Goal: Task Accomplishment & Management: Manage account settings

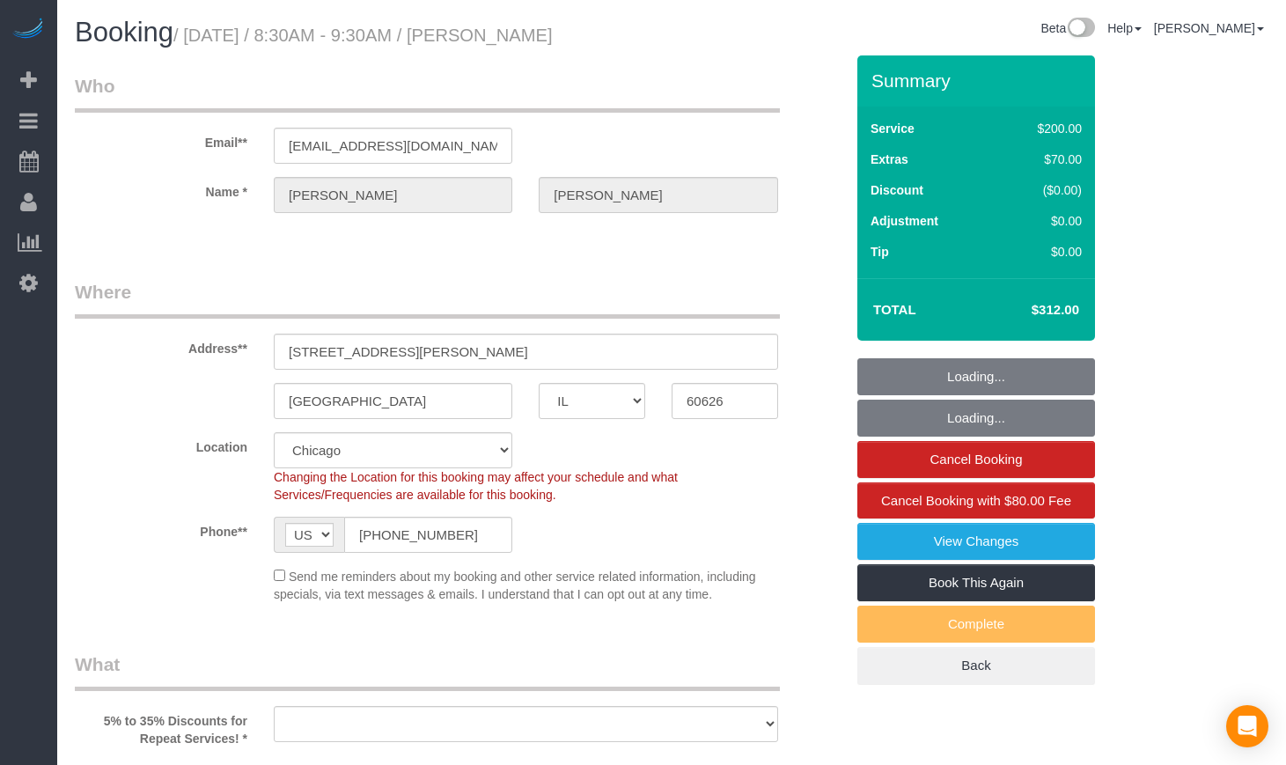
select select "IL"
select select "number:1"
select select "number:63"
select select "number:139"
select select "number:106"
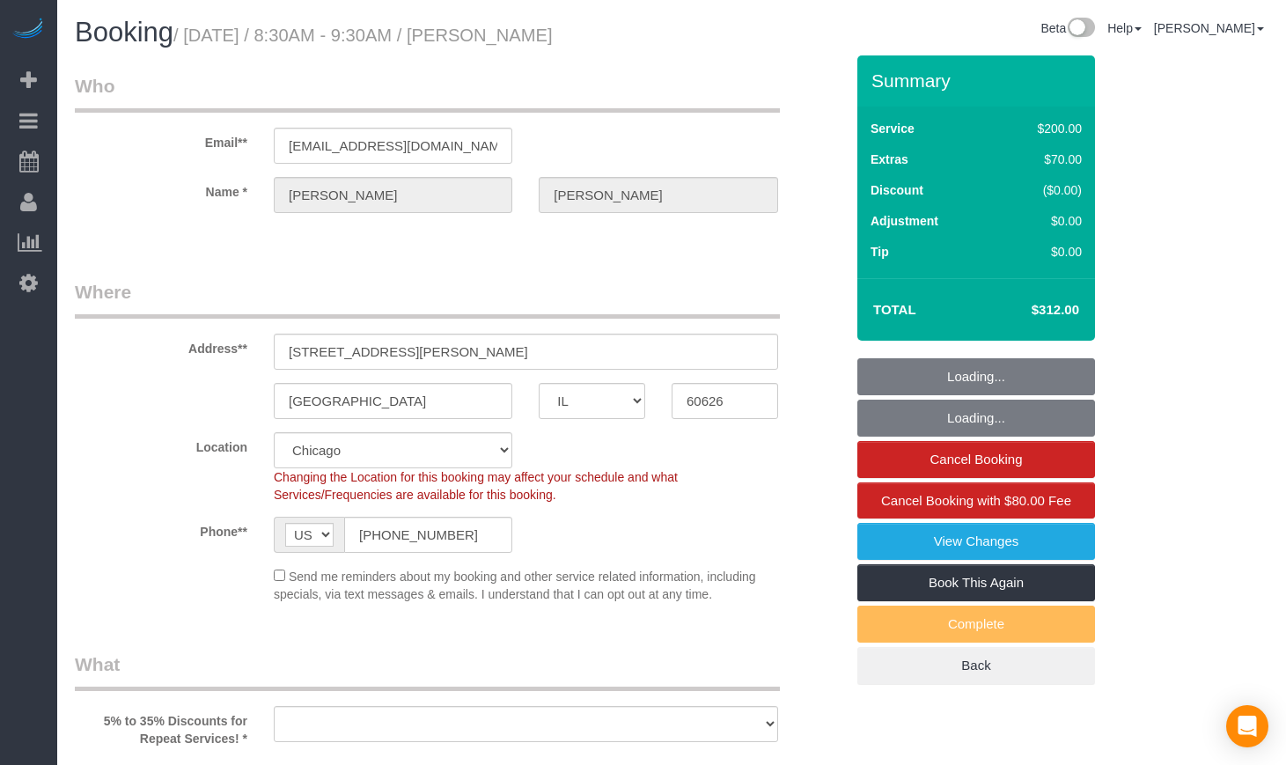
select select "object:808"
select select "512"
select select "object:1055"
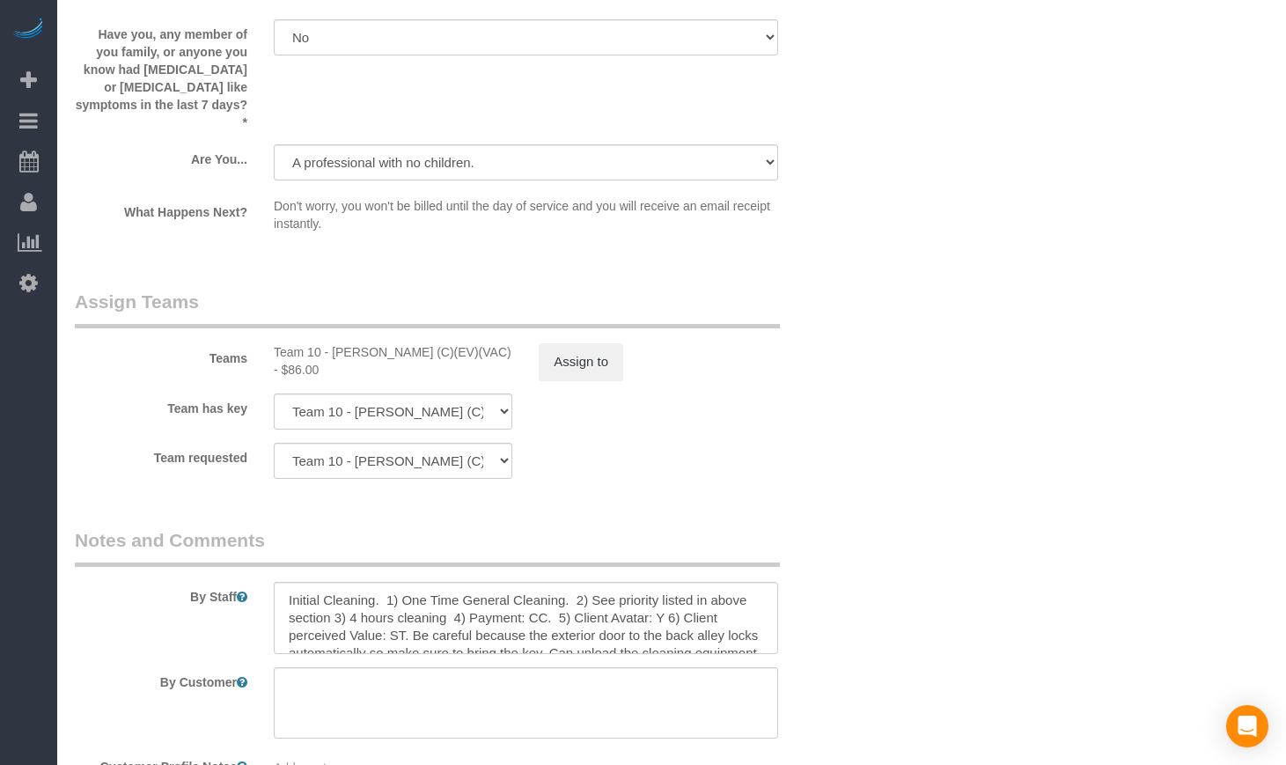
scroll to position [2934, 0]
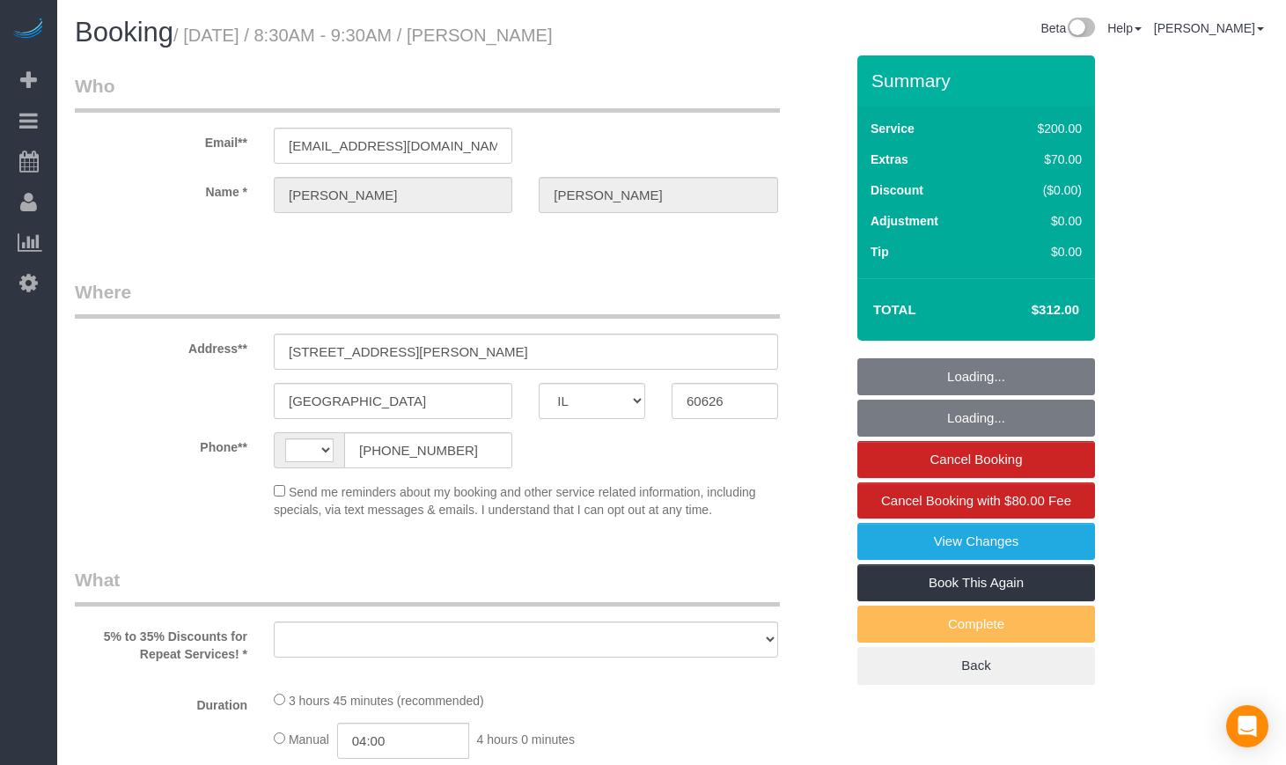
select select "IL"
select select "string:fspay-c879f55d-50aa-4bf9-9ea7-5ce6e18a4573"
select select "number:1"
select select "number:63"
select select "number:139"
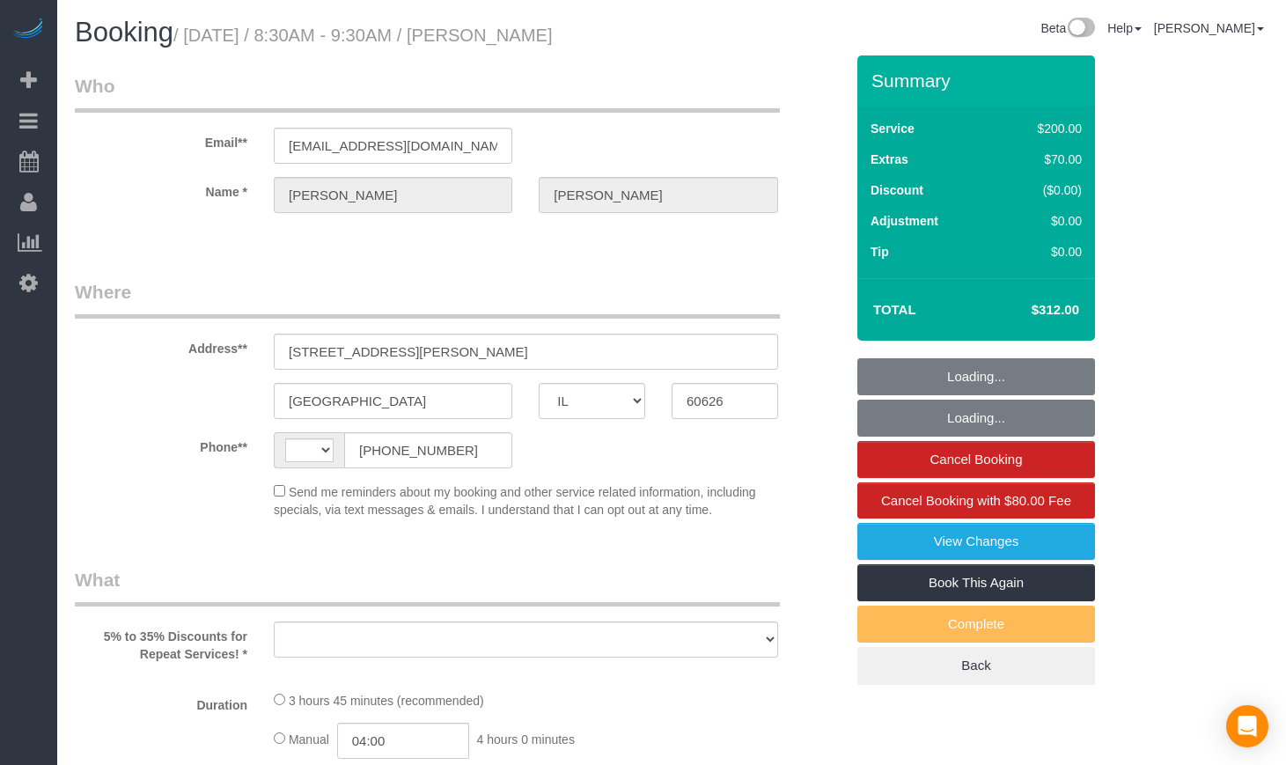
select select "number:106"
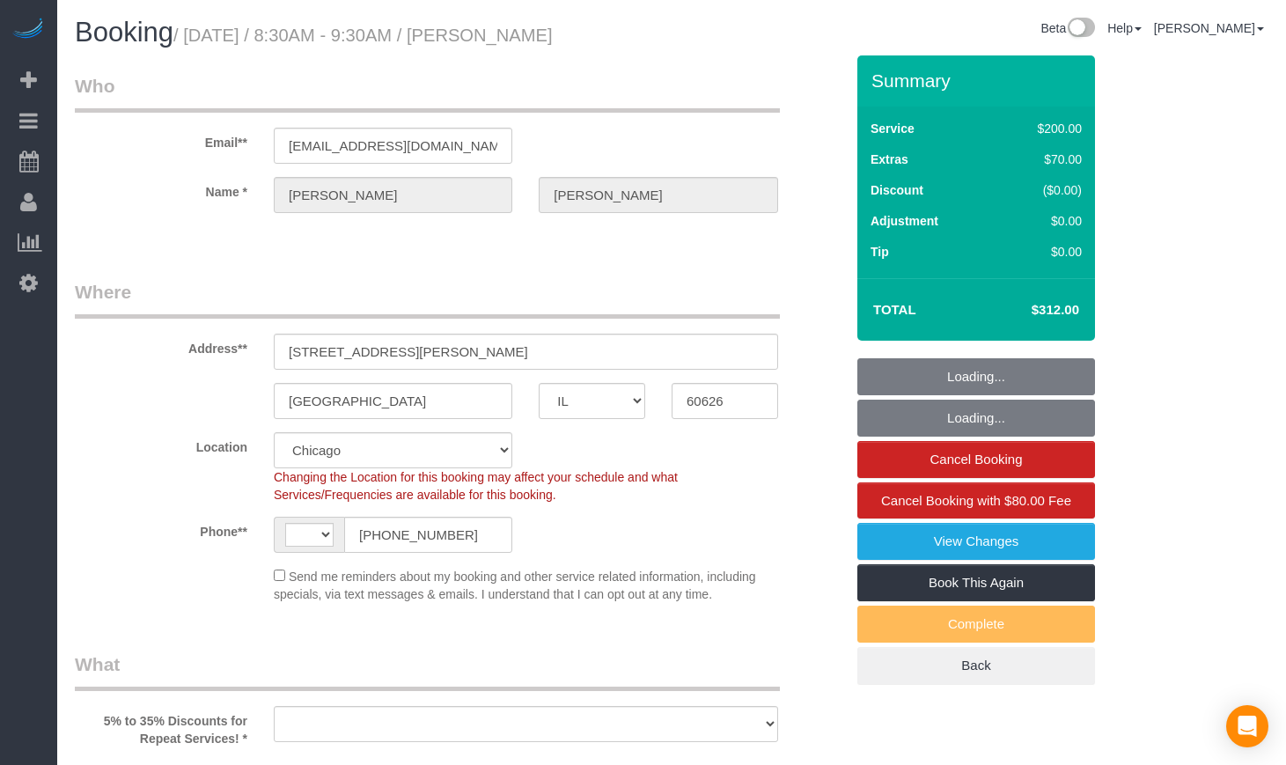
select select "string:US"
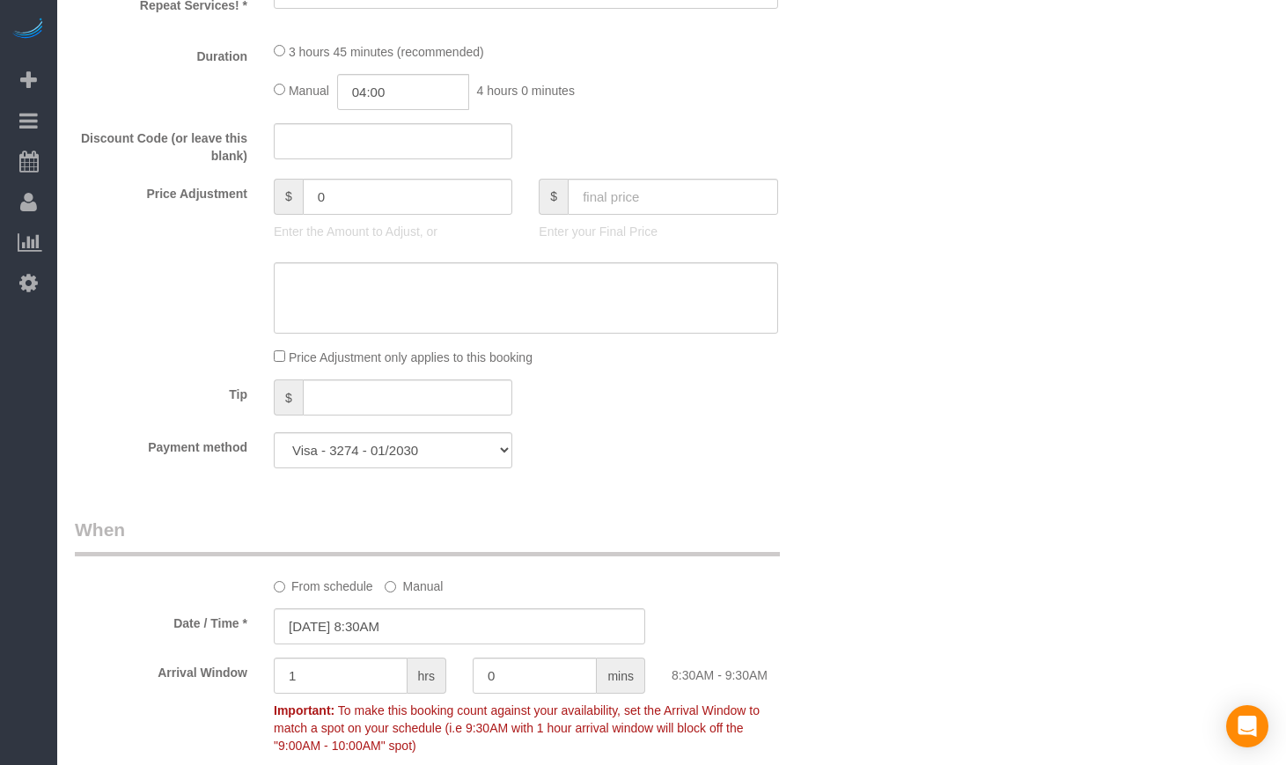
select select "object:1061"
select select "512"
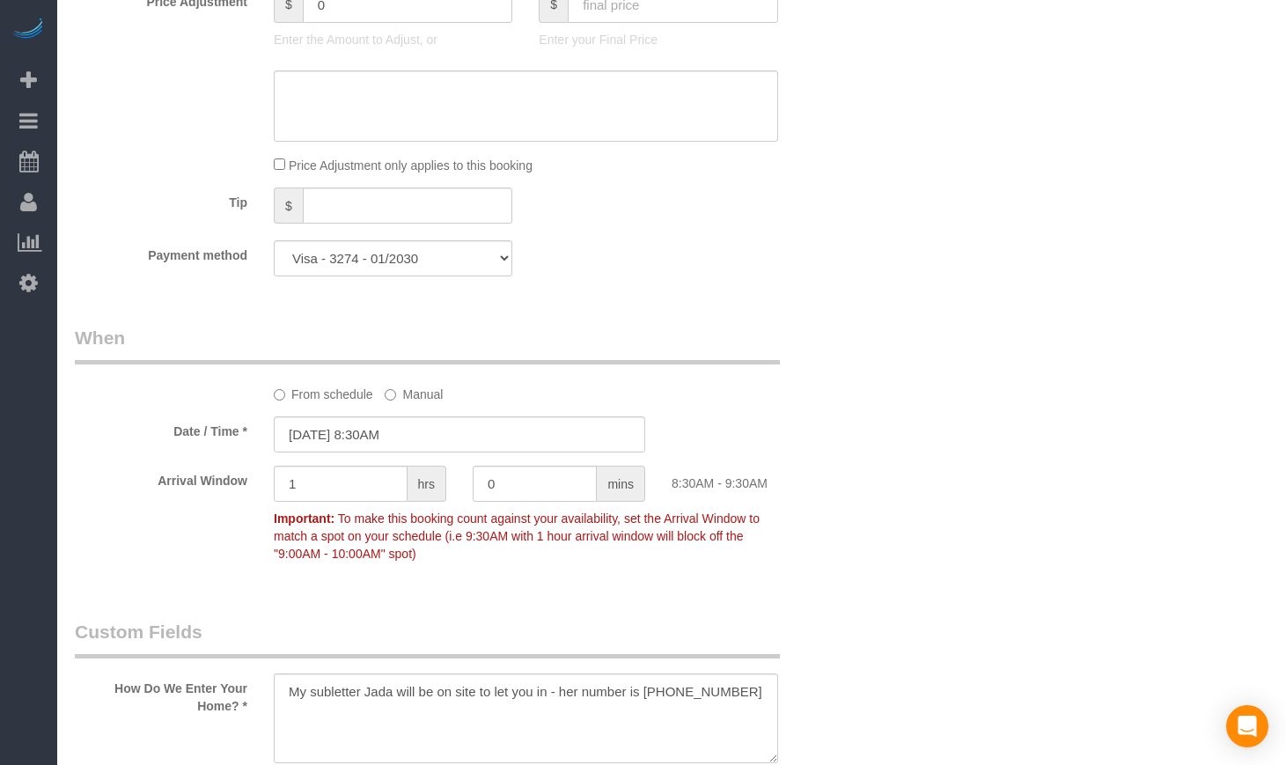
scroll to position [1614, 0]
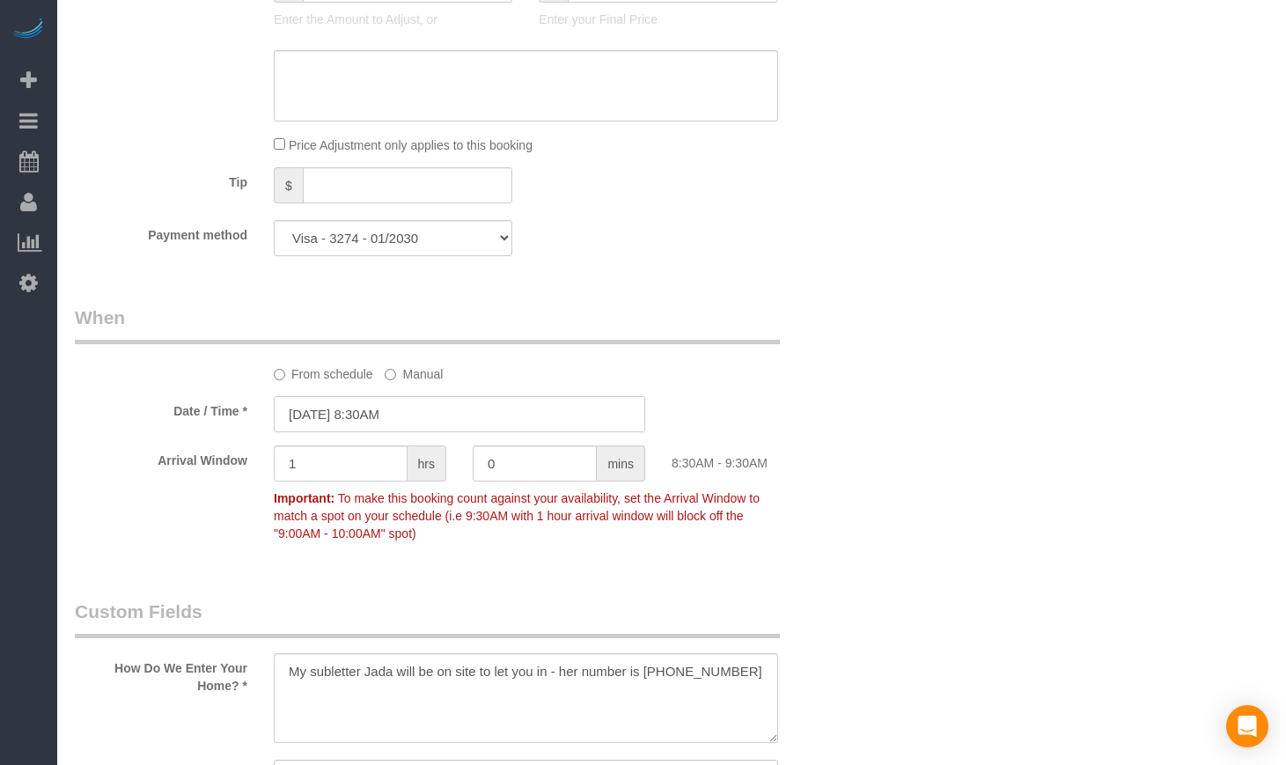
click at [468, 418] on input "09/03/2025 8:30AM" at bounding box center [460, 414] width 372 height 36
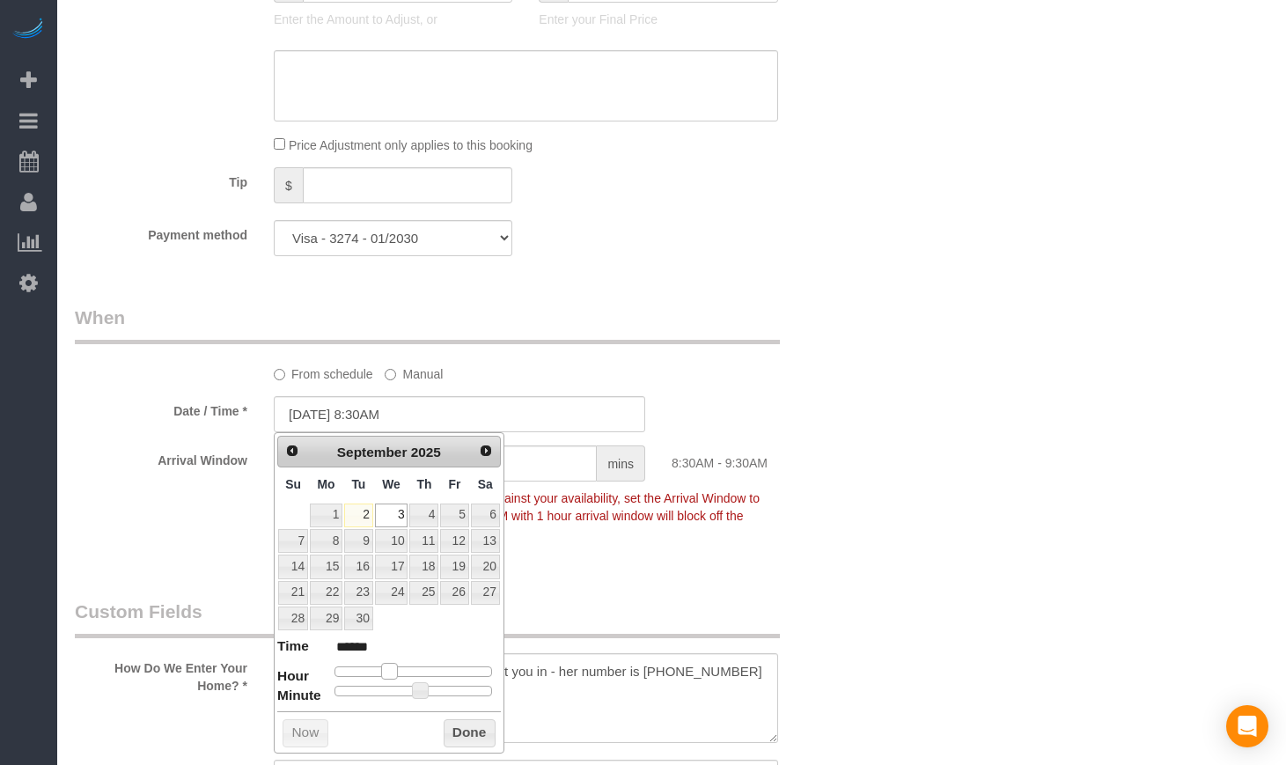
type input "09/03/2025 9:30AM"
type input "******"
type input "09/03/2025 10:30AM"
type input "*******"
type input "09/03/2025 9:30AM"
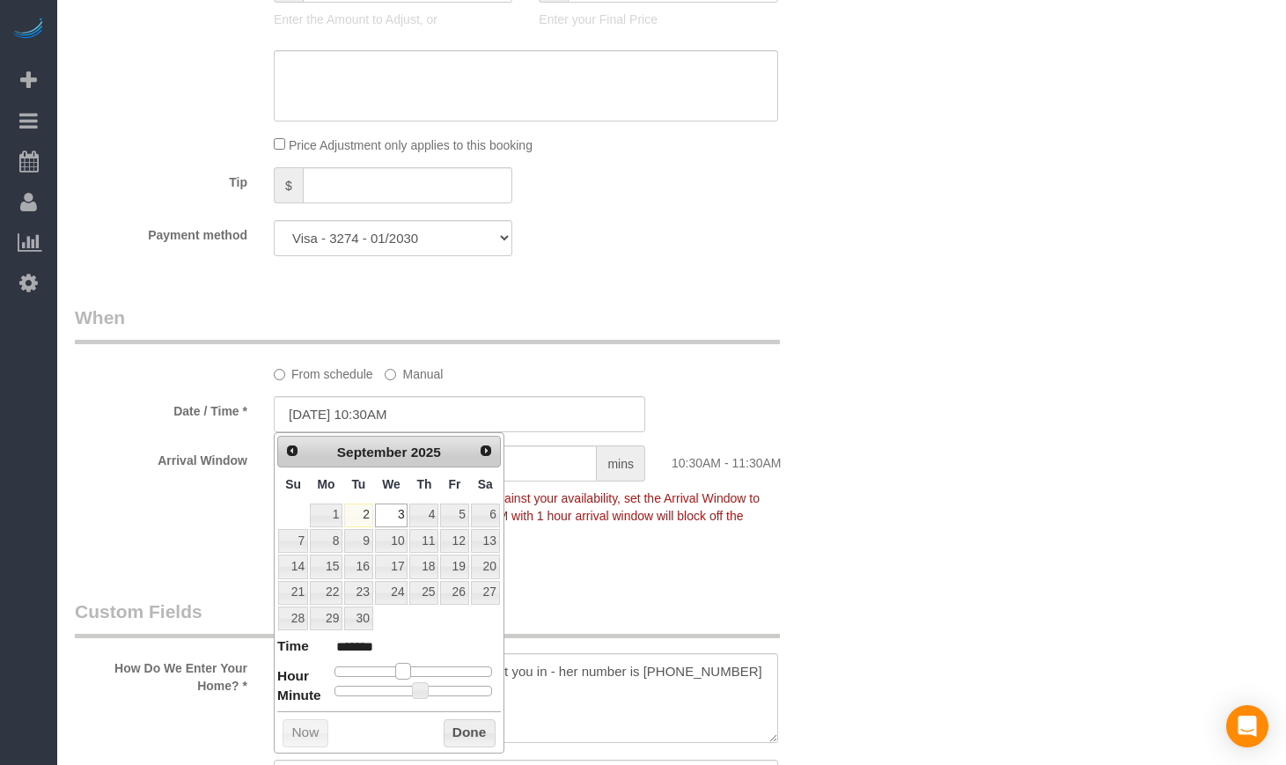
type input "******"
click at [400, 673] on span at bounding box center [396, 671] width 16 height 16
type input "09/03/2025 9:25AM"
type input "******"
type input "09/03/2025 9:20AM"
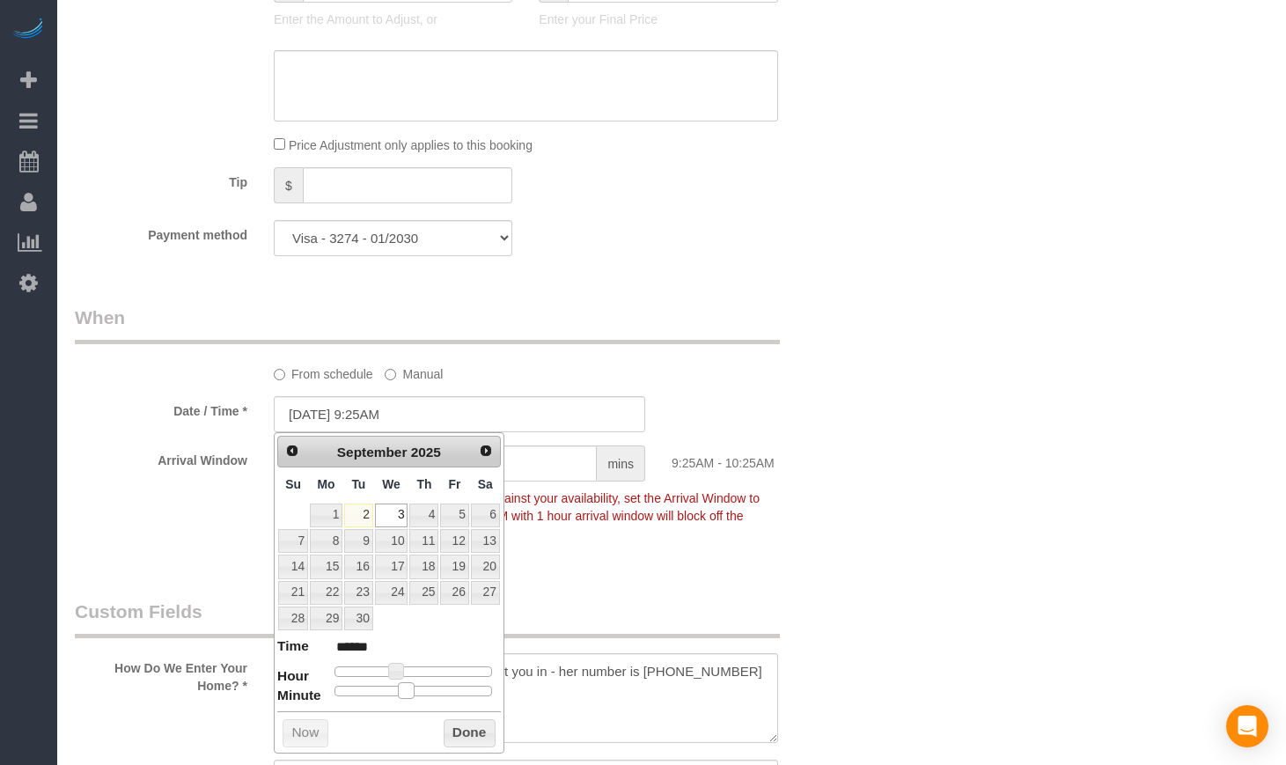
type input "******"
type input "09/03/2025 9:15AM"
type input "******"
type input "09/03/2025 9:10AM"
type input "******"
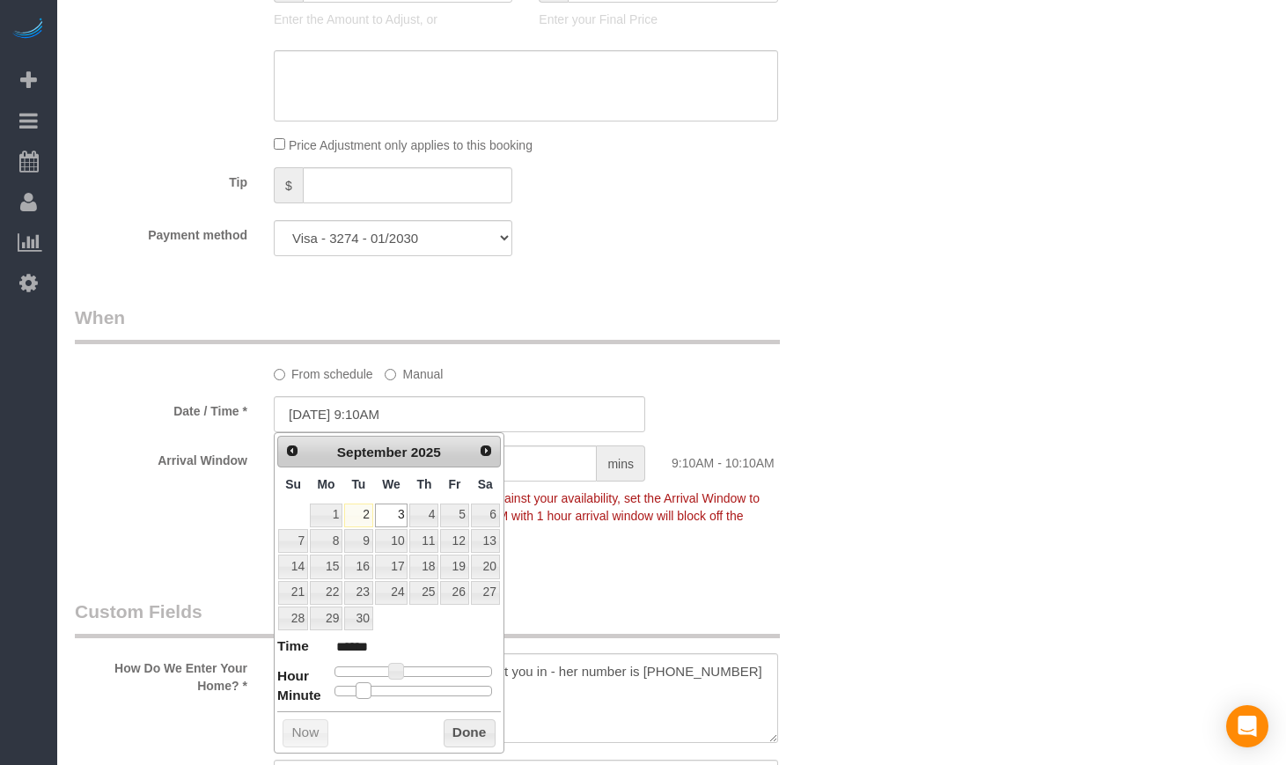
type input "09/03/2025 9:05AM"
type input "******"
type input "09/03/2025 9:00AM"
type input "******"
drag, startPoint x: 422, startPoint y: 695, endPoint x: 334, endPoint y: 694, distance: 88.1
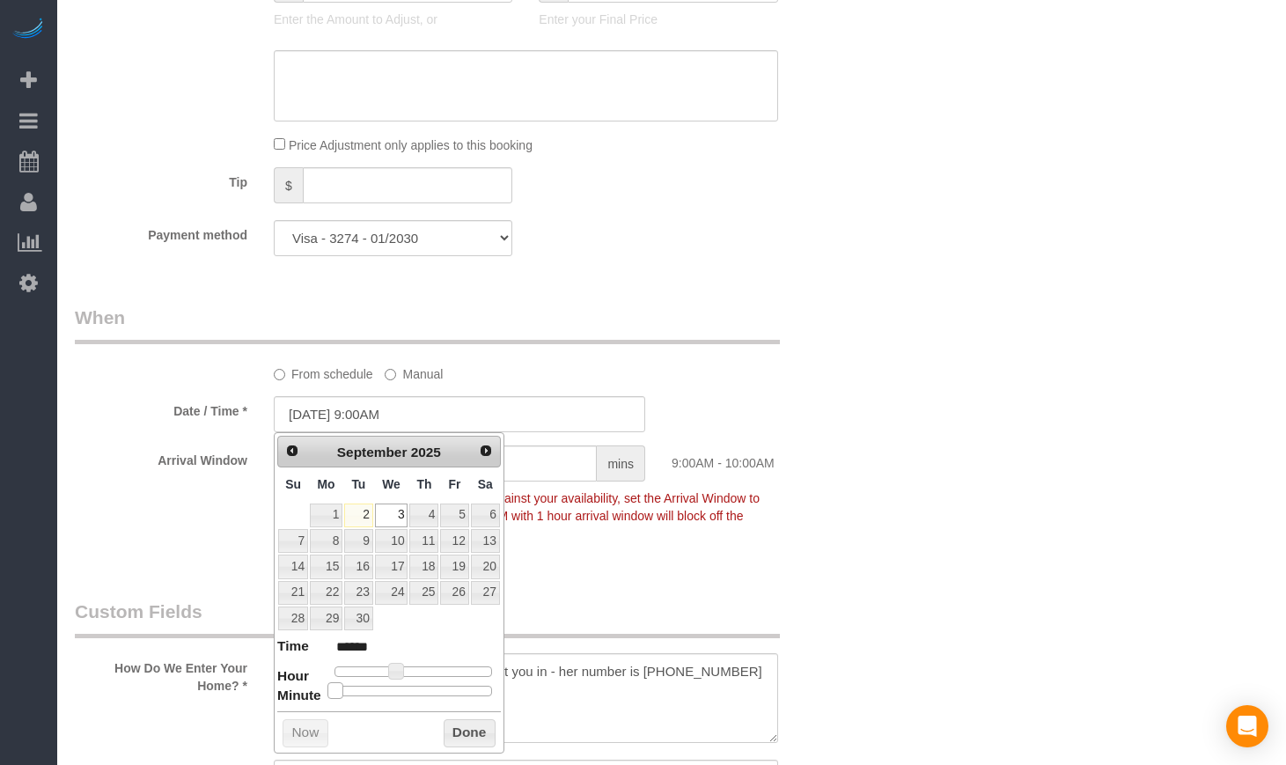
click at [334, 694] on span at bounding box center [335, 690] width 16 height 16
click at [444, 735] on button "Done" at bounding box center [470, 733] width 52 height 28
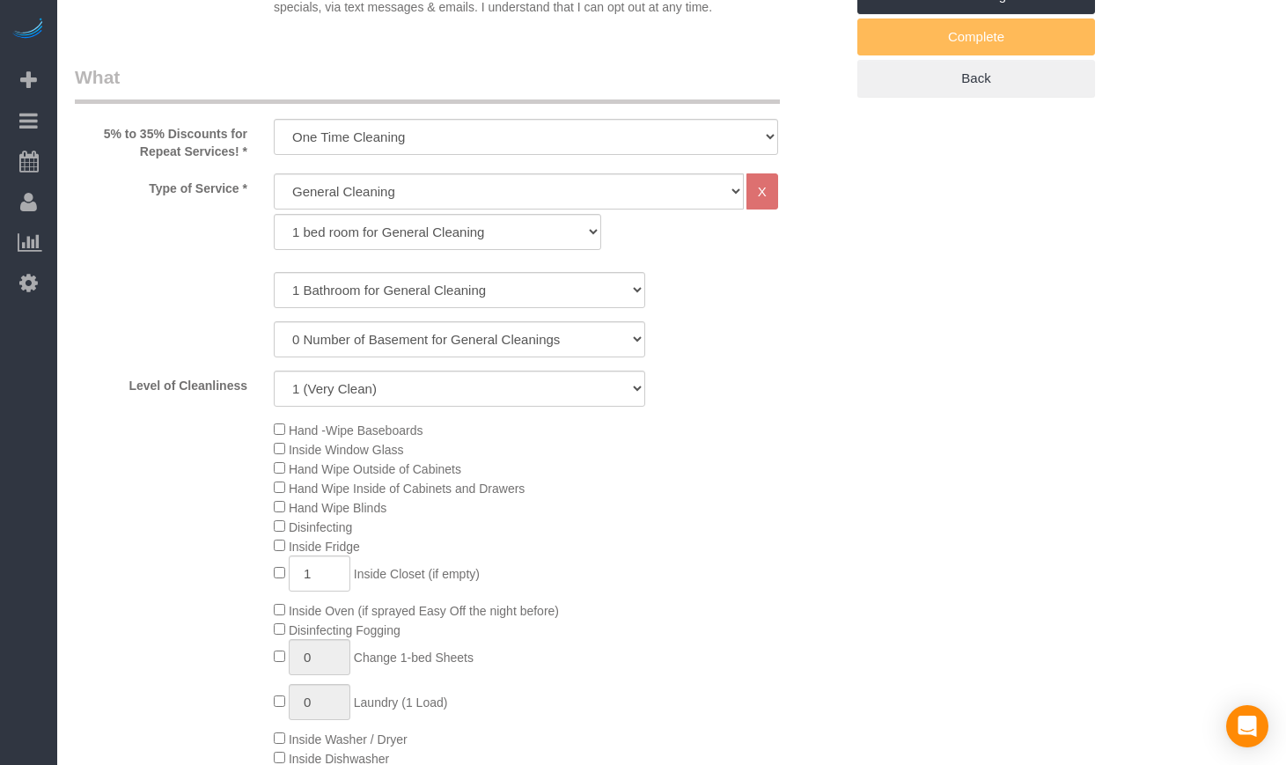
scroll to position [0, 0]
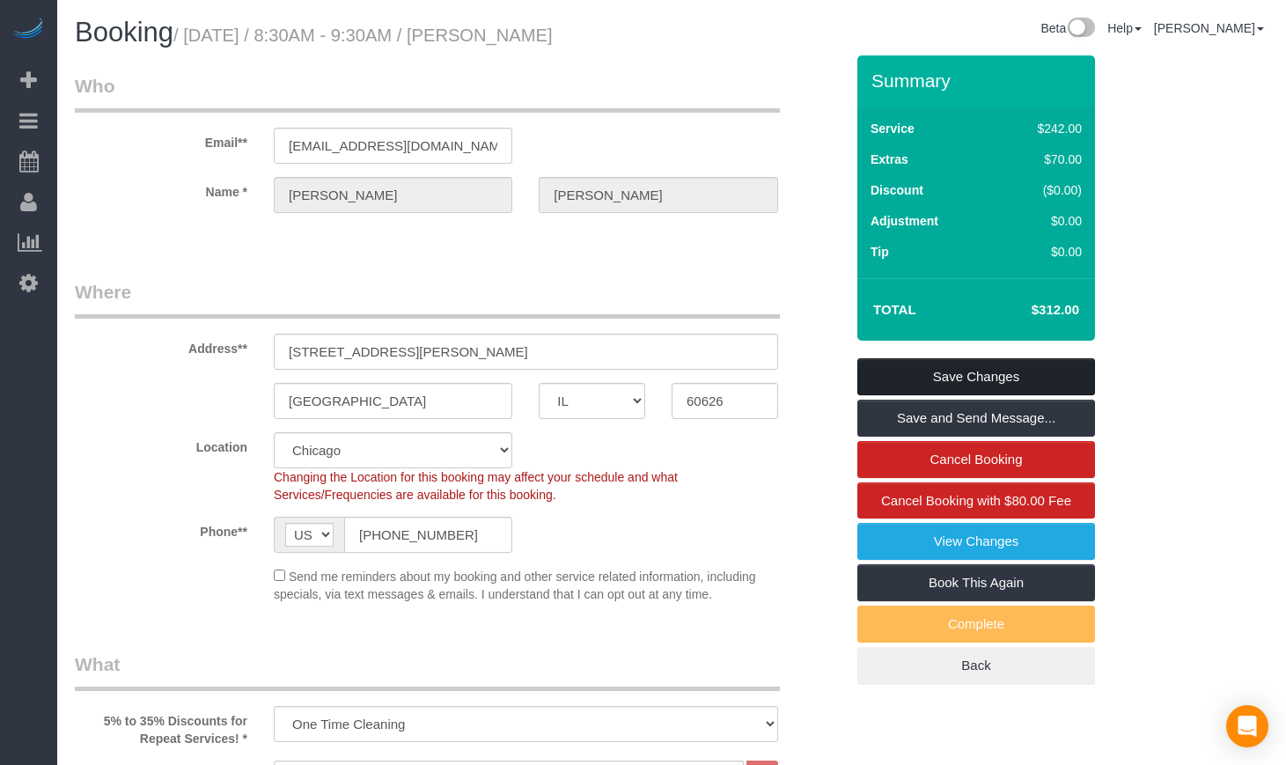
click at [960, 377] on link "Save Changes" at bounding box center [976, 376] width 238 height 37
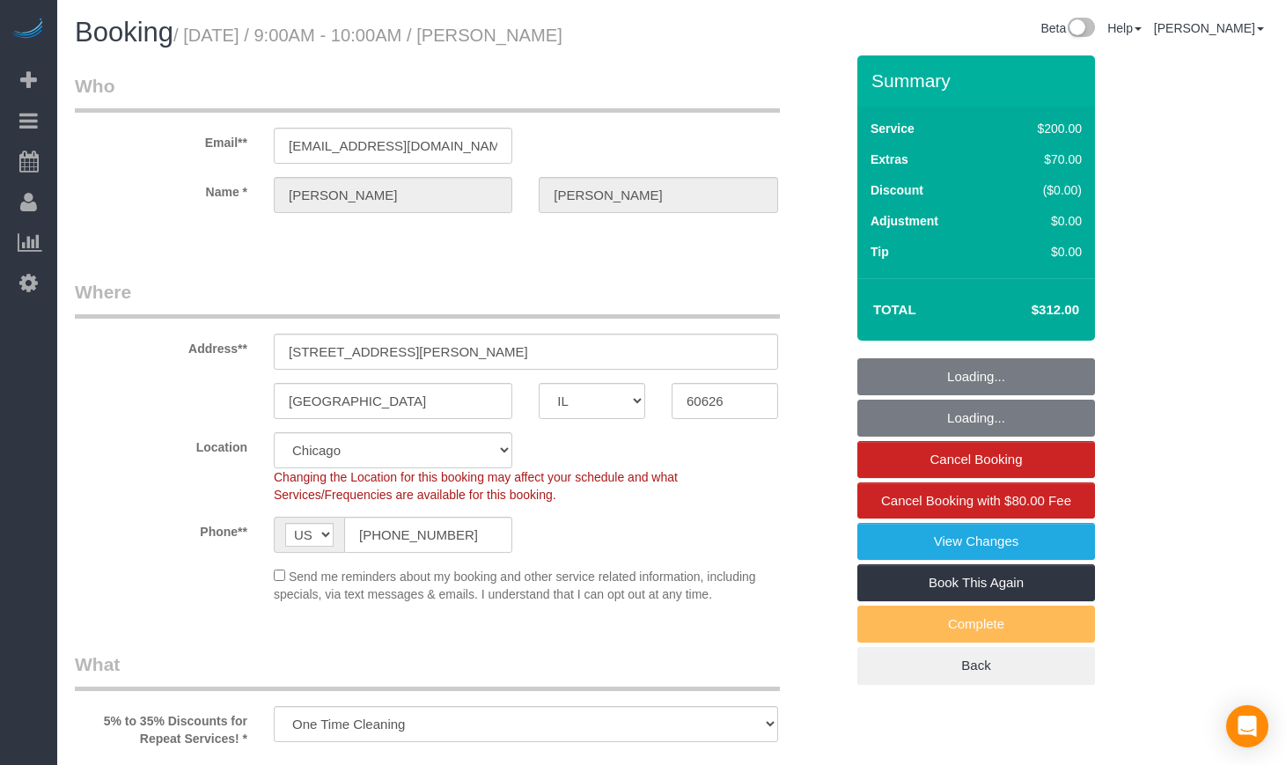
select select "IL"
select select "number:1"
select select "number:63"
select select "number:139"
select select "number:106"
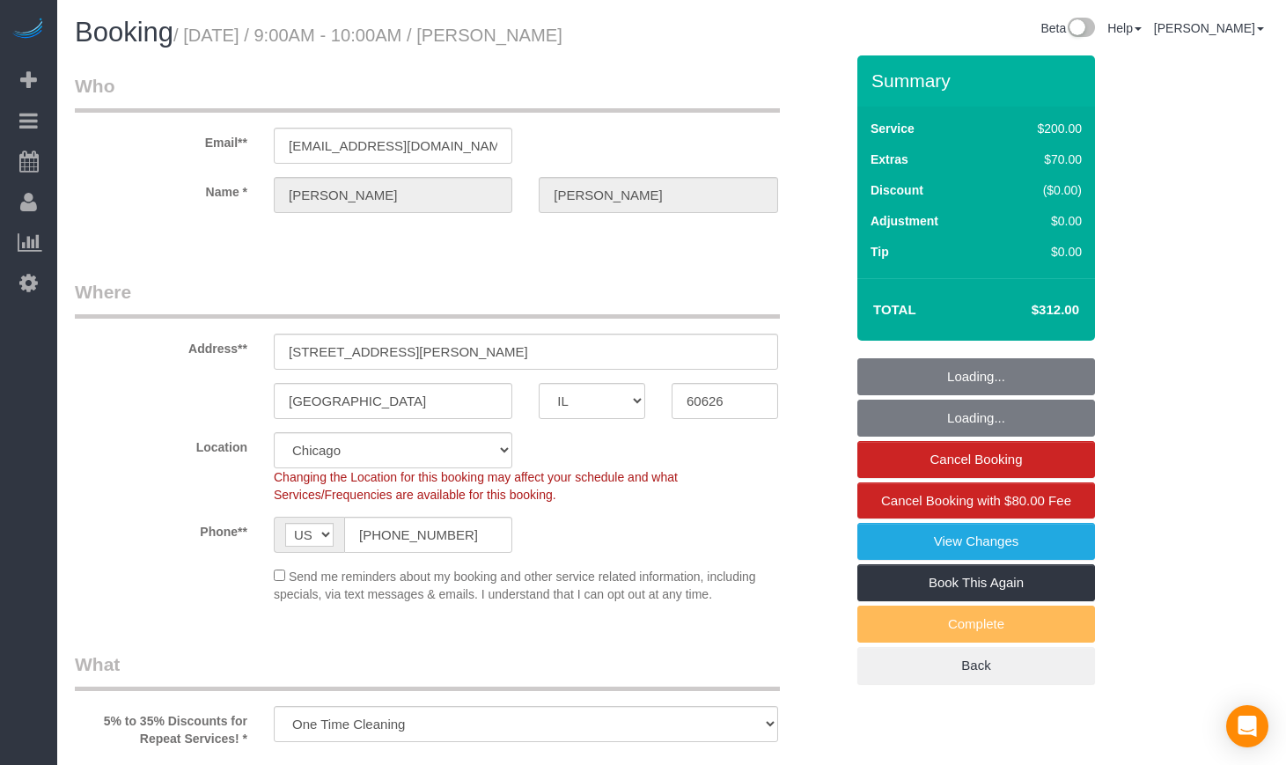
select select "object:1052"
select select "spot1"
select select "512"
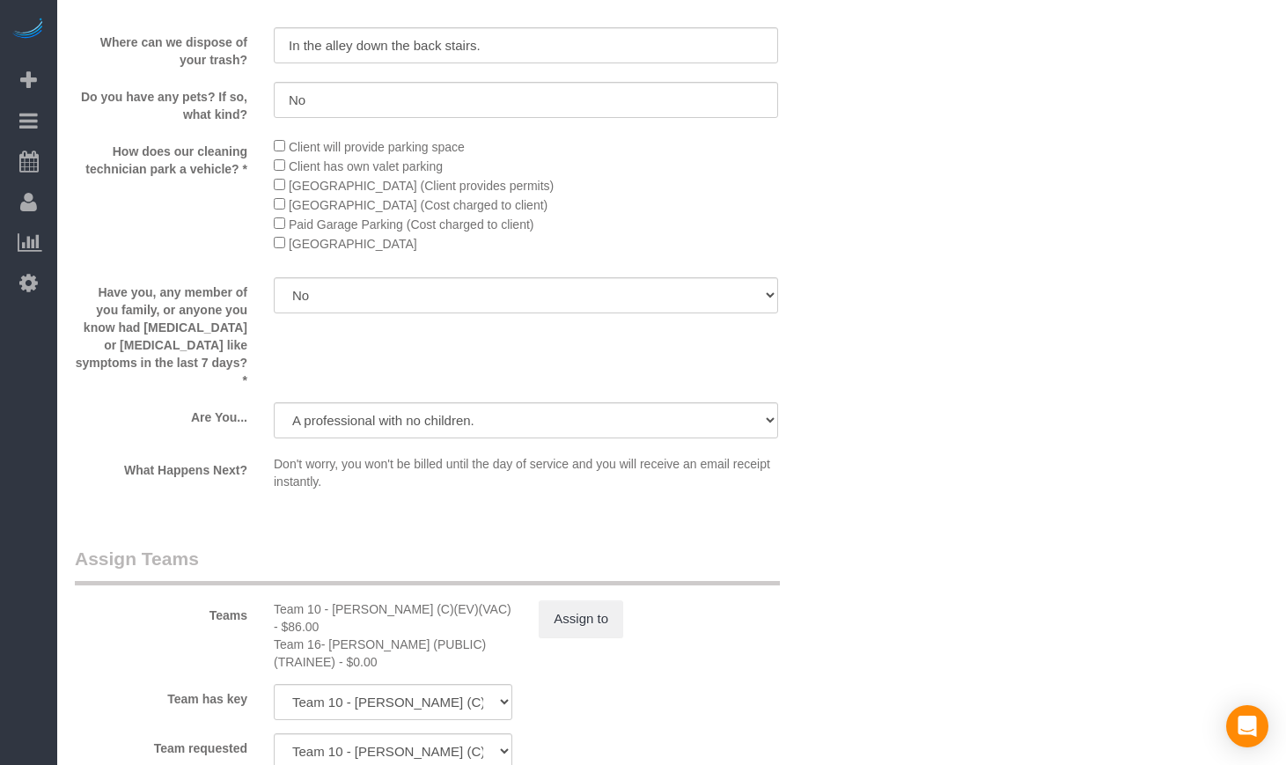
scroll to position [2788, 0]
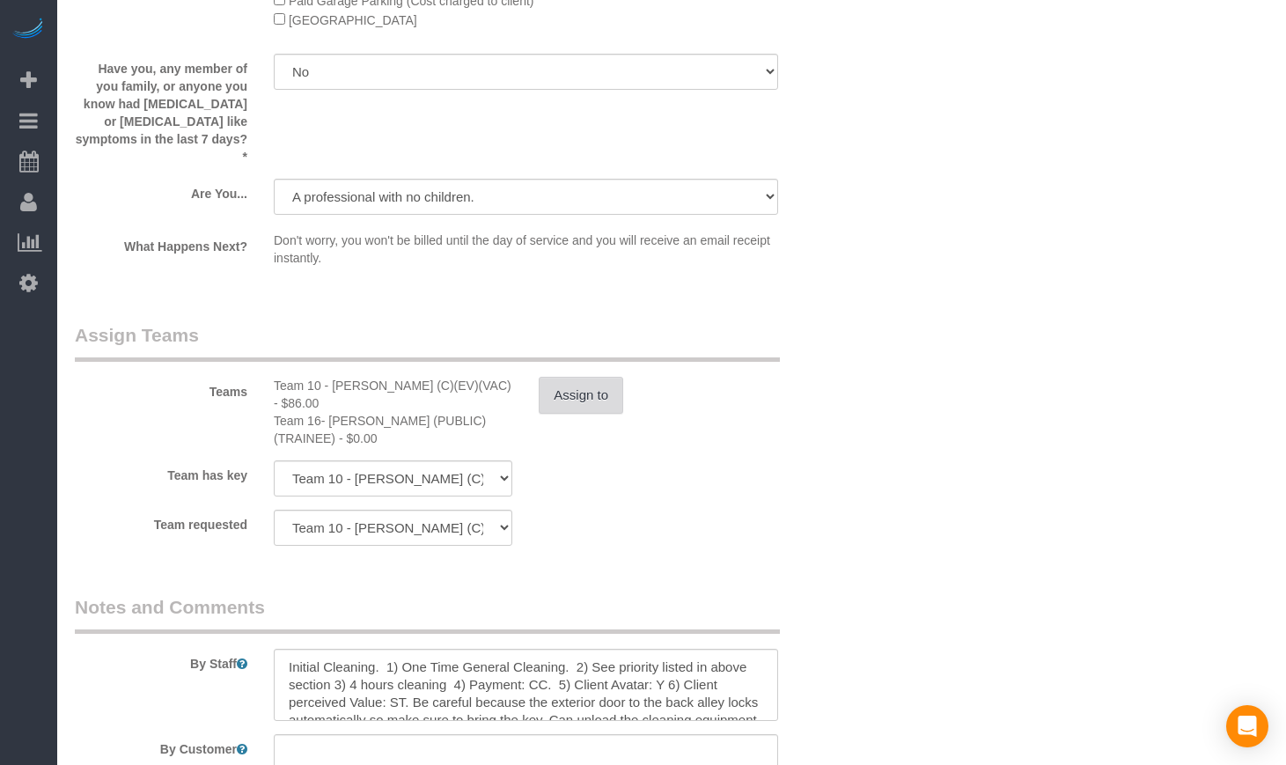
click at [581, 377] on button "Assign to" at bounding box center [581, 395] width 85 height 37
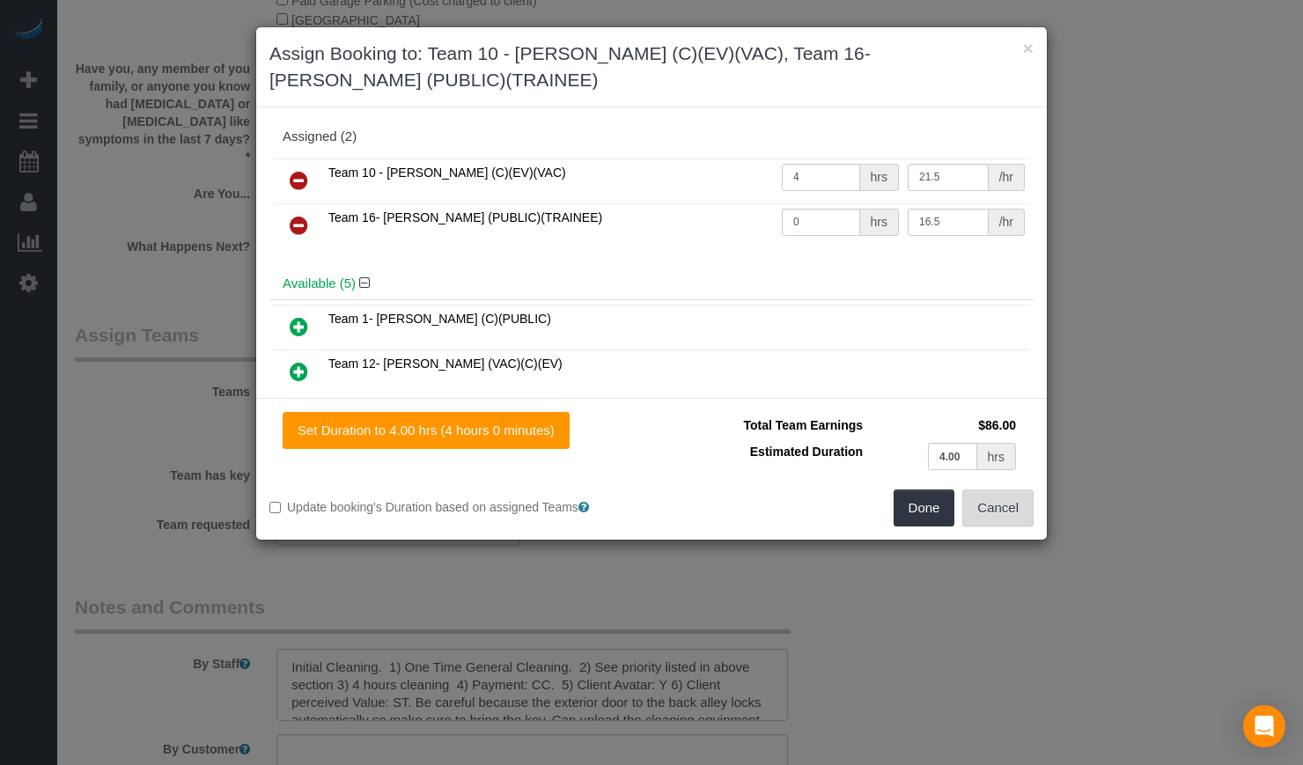
click at [1010, 509] on button "Cancel" at bounding box center [997, 507] width 71 height 37
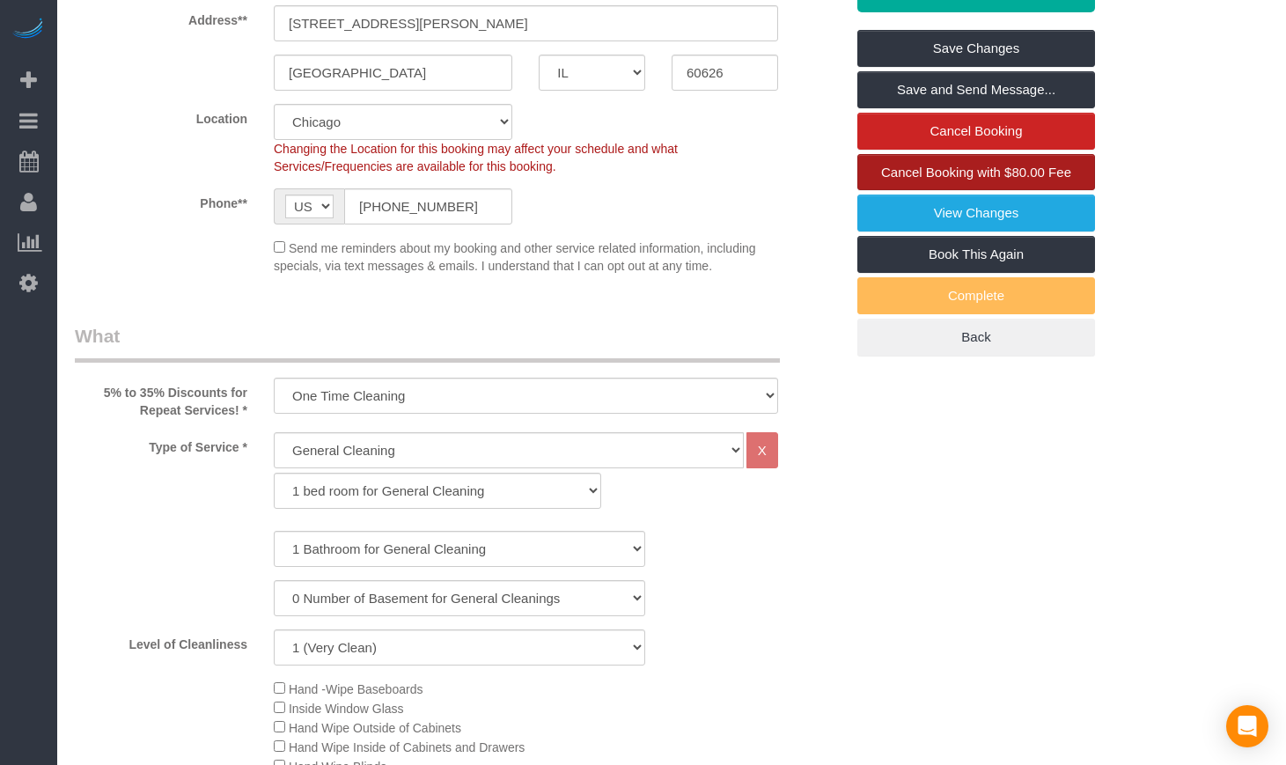
scroll to position [0, 0]
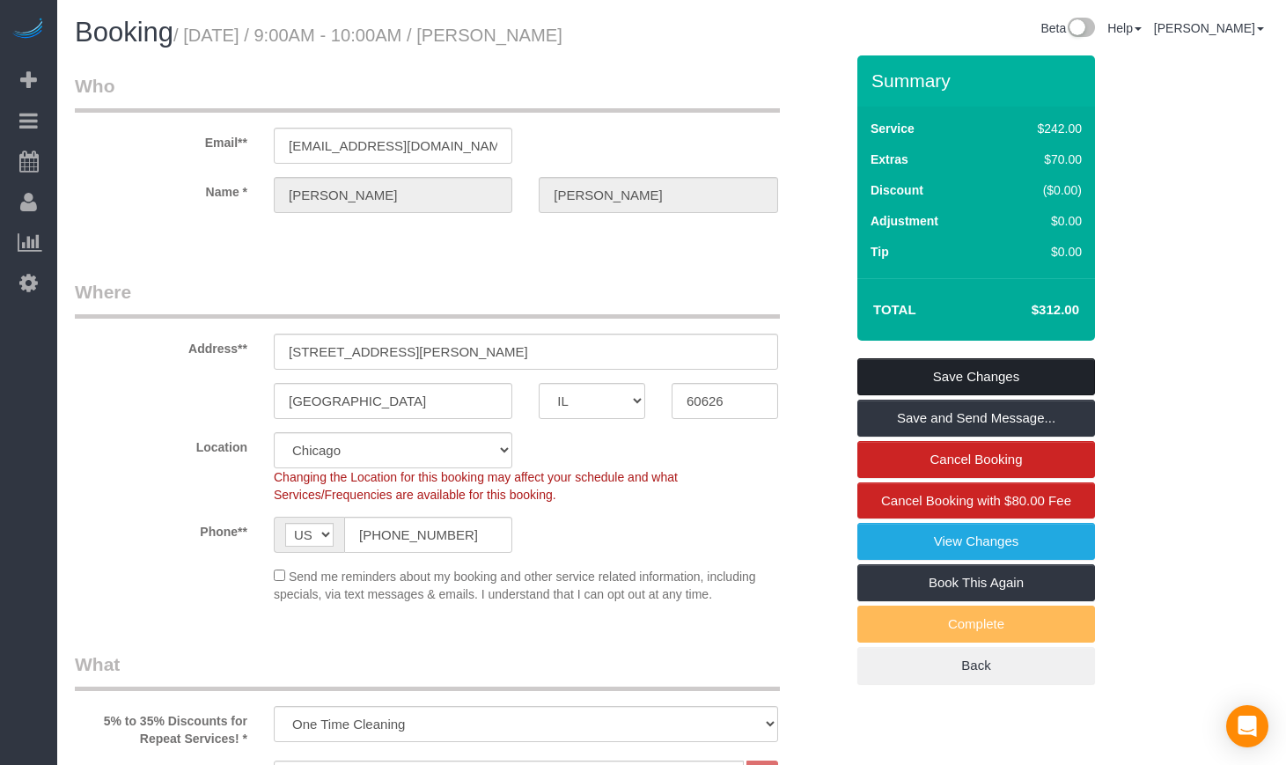
click at [988, 384] on link "Save Changes" at bounding box center [976, 376] width 238 height 37
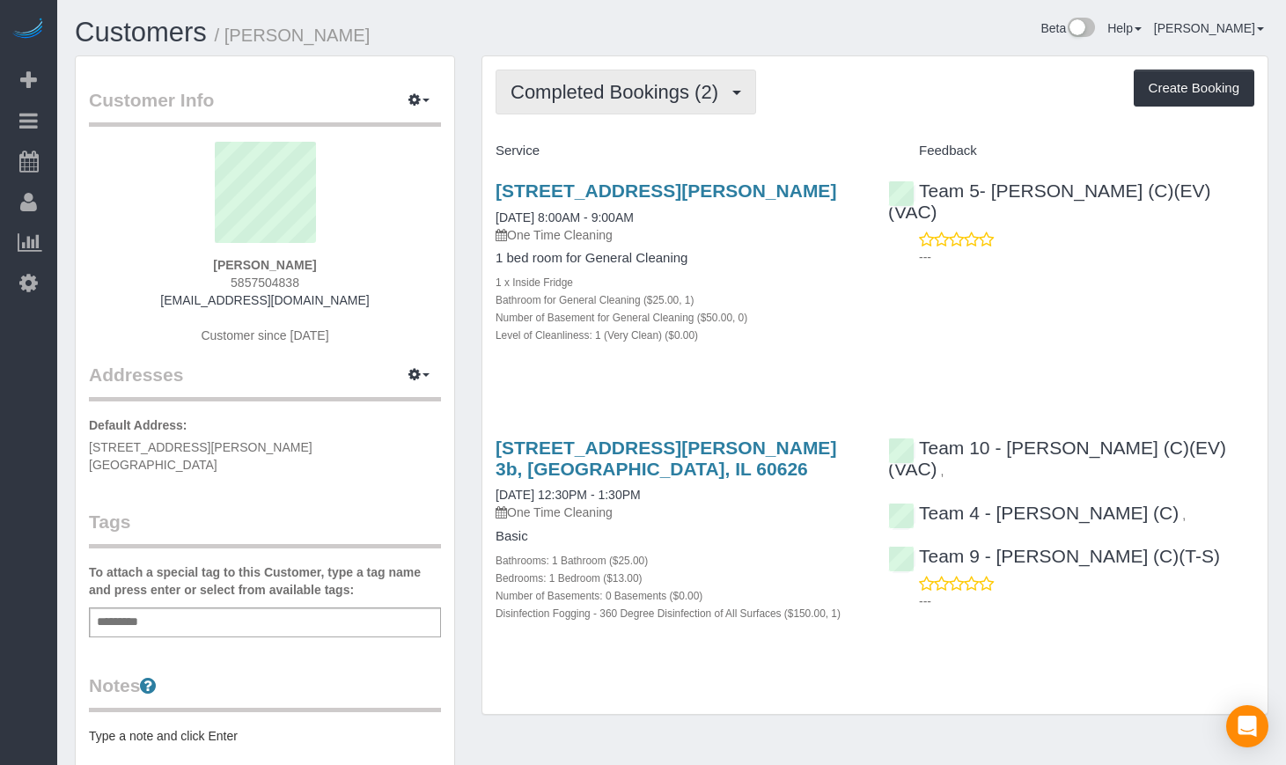
click at [674, 84] on span "Completed Bookings (2)" at bounding box center [619, 92] width 217 height 22
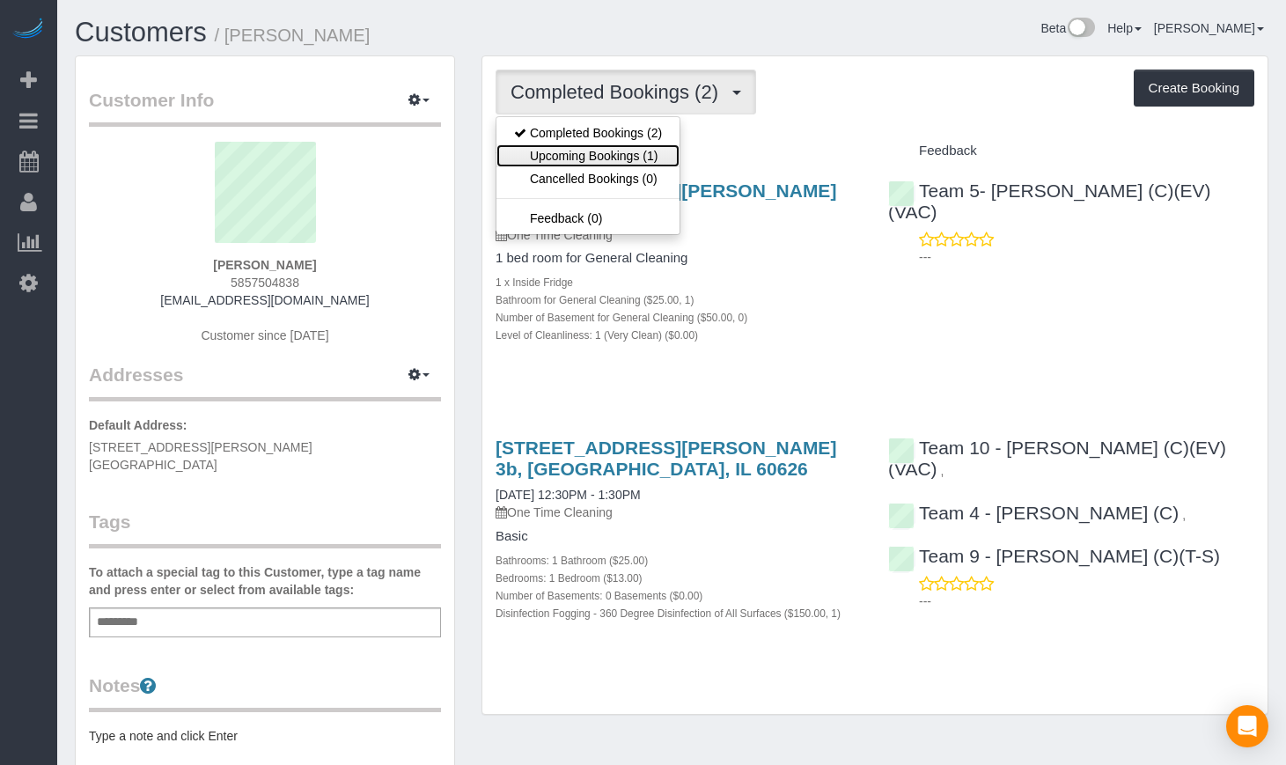
click at [605, 158] on link "Upcoming Bookings (1)" at bounding box center [588, 155] width 183 height 23
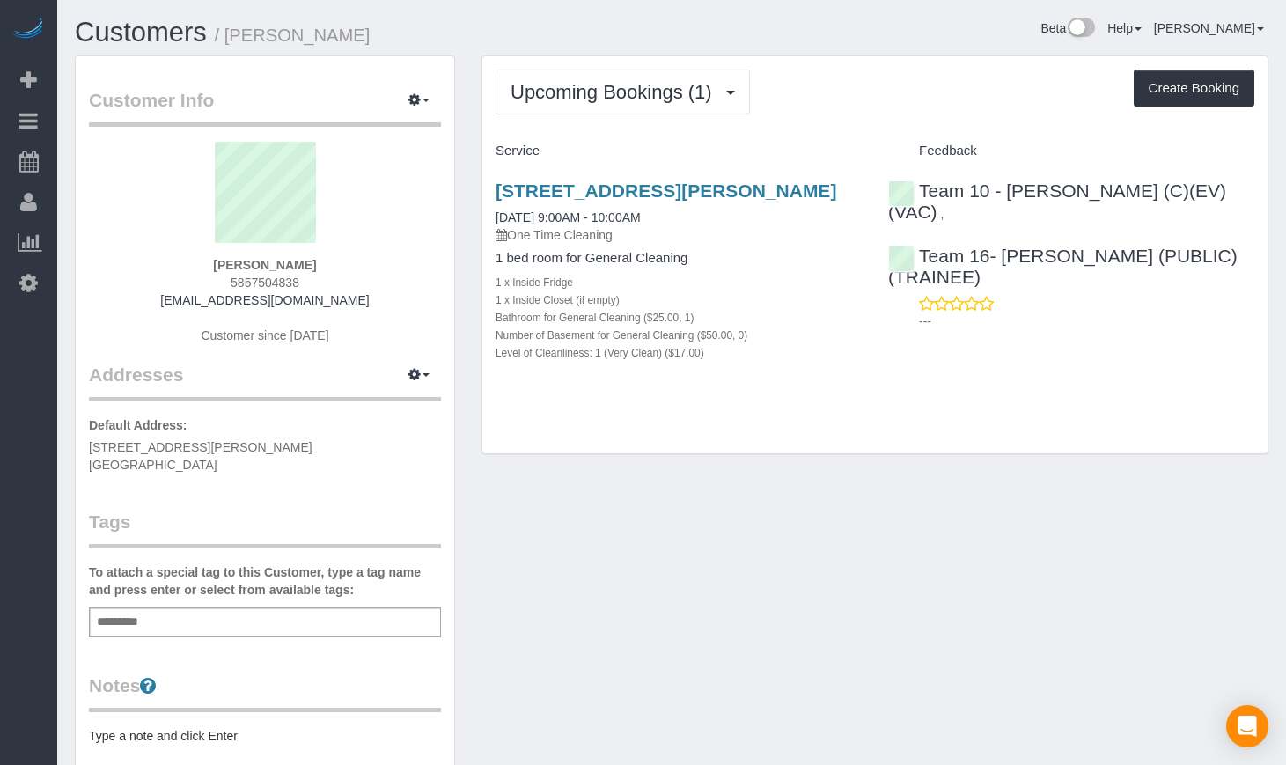
click at [839, 601] on div "Customer Info Edit Contact Info Send Message Email Preferences Special Sales Ta…" at bounding box center [672, 573] width 1220 height 1037
drag, startPoint x: 357, startPoint y: 48, endPoint x: 229, endPoint y: 44, distance: 128.6
click at [229, 44] on div "Customers / Anna Dumont" at bounding box center [367, 37] width 610 height 38
copy small "Anna Dumont"
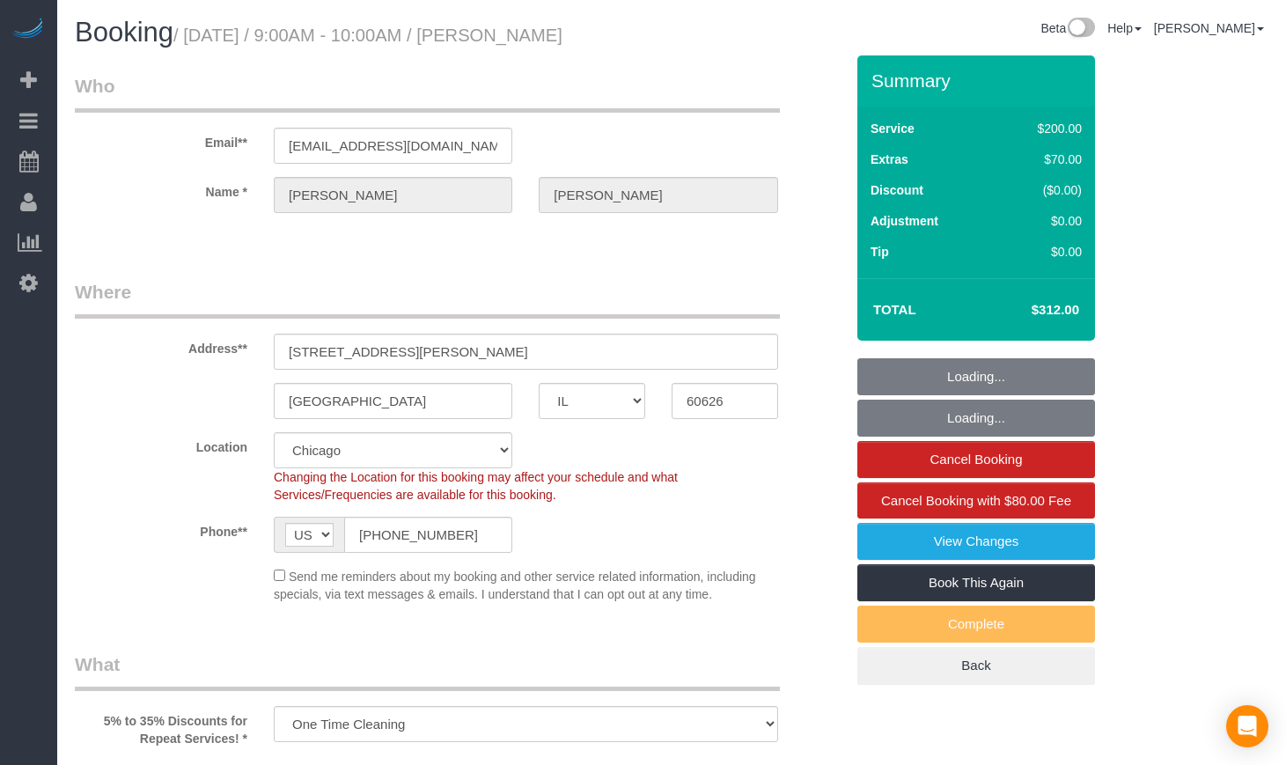
select select "IL"
select select "number:1"
select select "number:63"
select select "number:139"
select select "number:106"
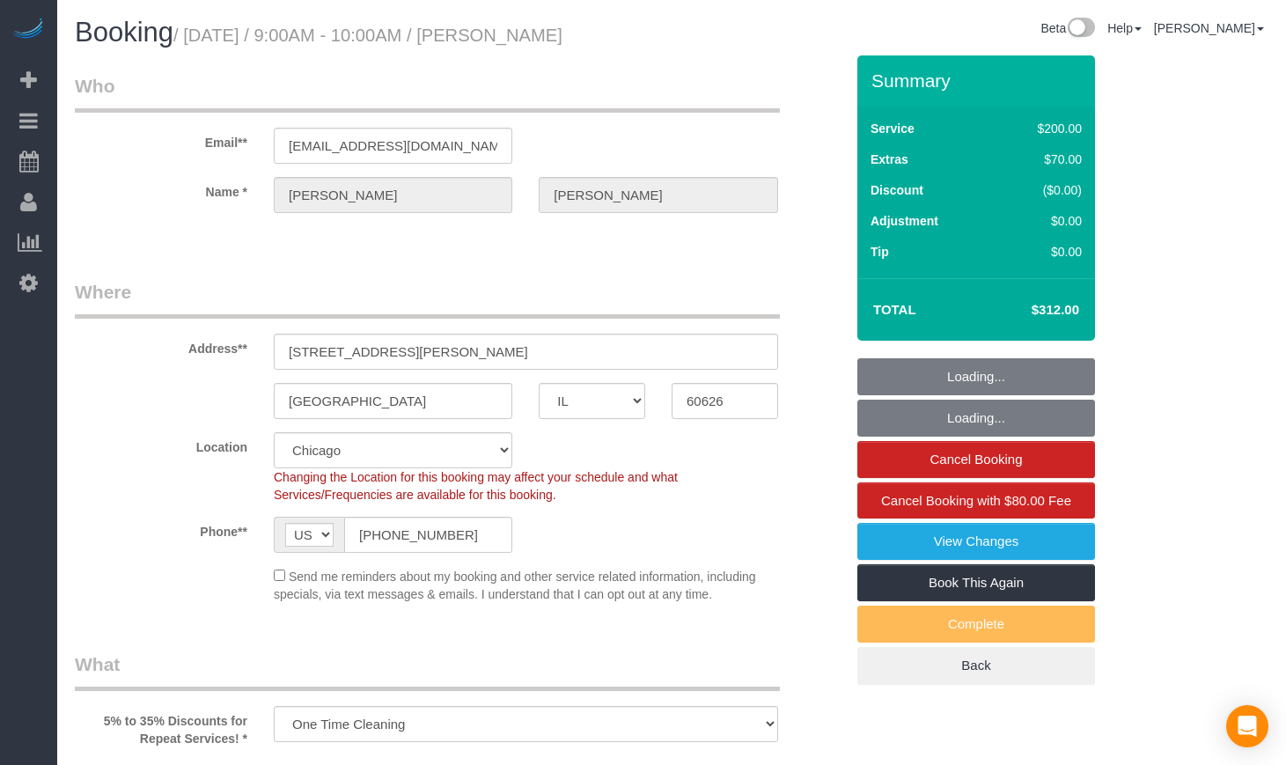
select select "512"
select select "spot1"
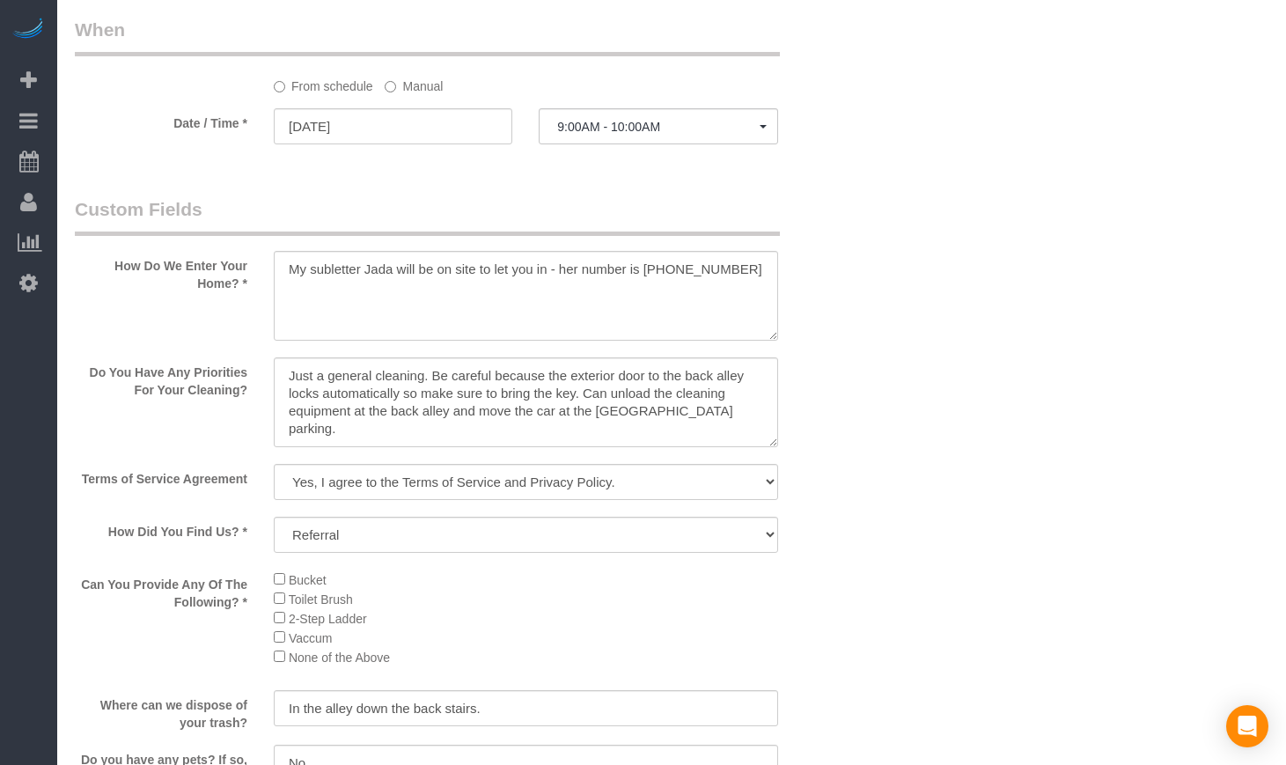
scroll to position [1908, 0]
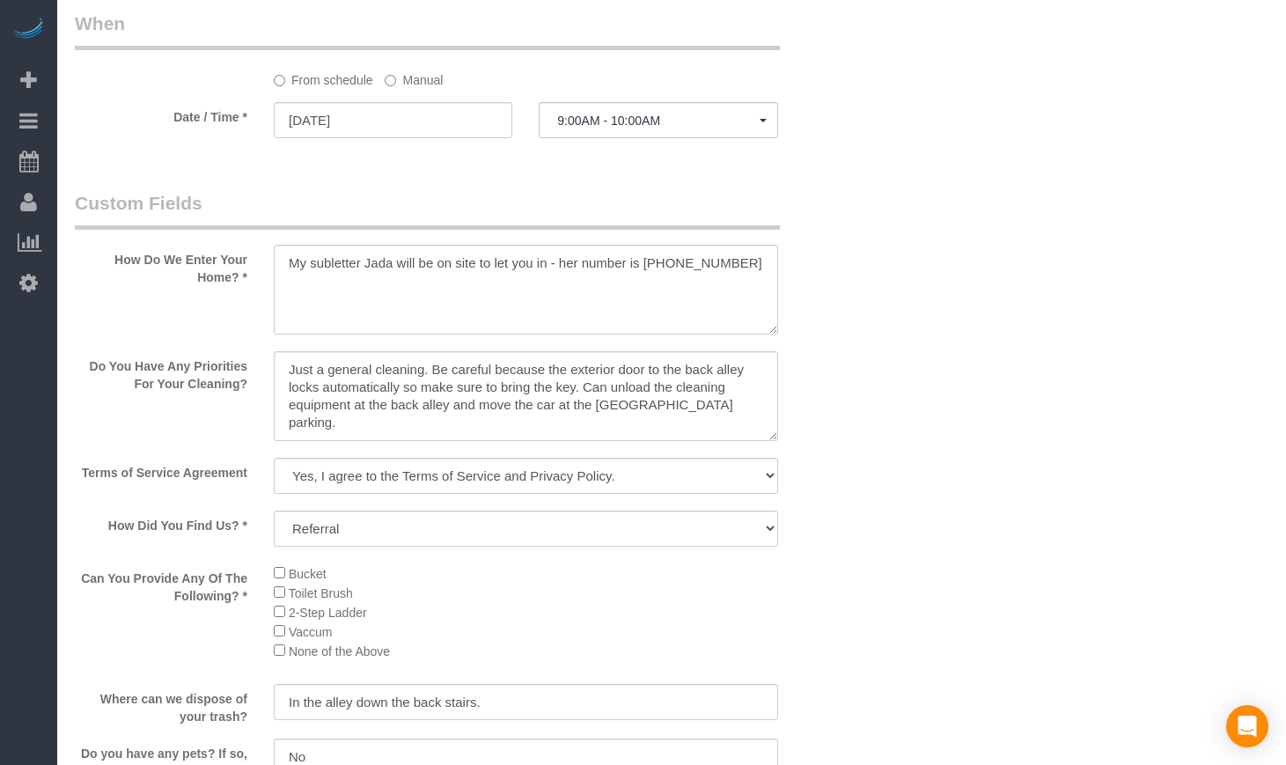
click at [857, 530] on div "Who Email** [EMAIL_ADDRESS][DOMAIN_NAME] Name * [PERSON_NAME] Where Address** […" at bounding box center [672, 17] width 1194 height 3739
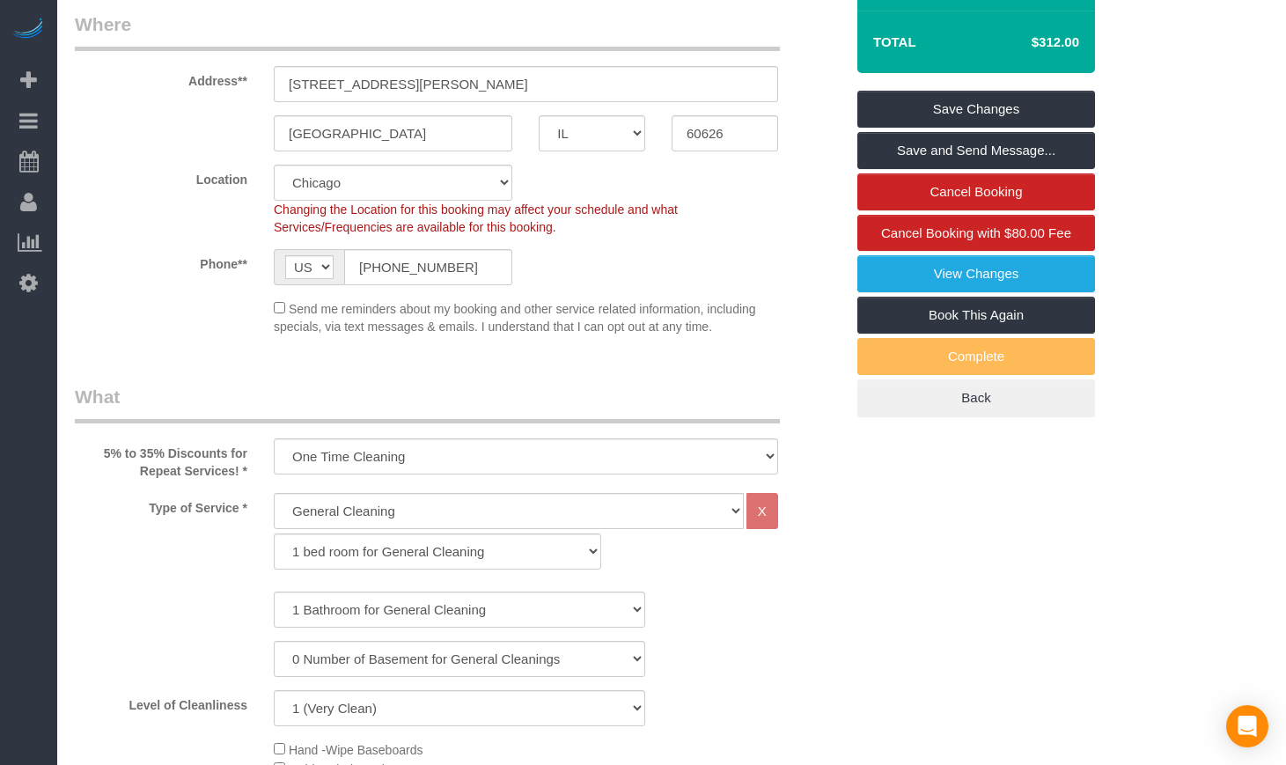
scroll to position [0, 0]
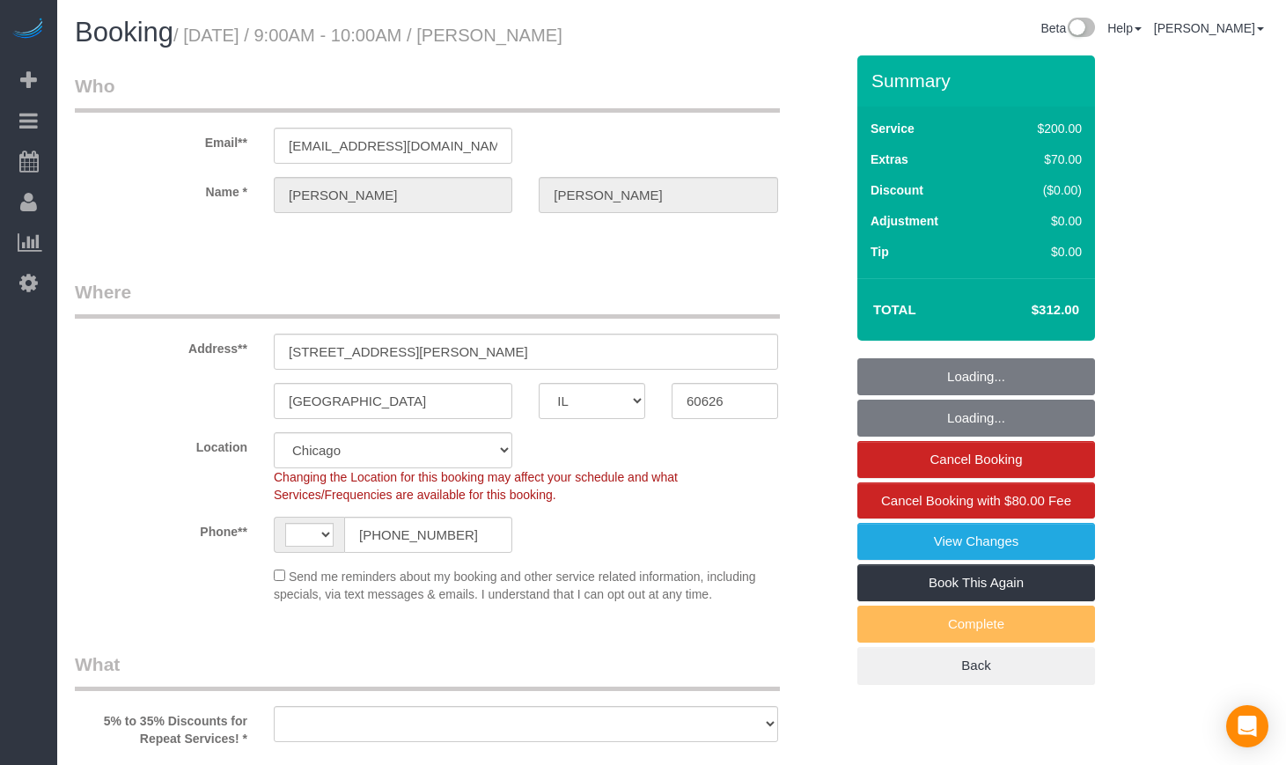
select select "IL"
select select "number:1"
select select "number:63"
select select "number:139"
select select "number:106"
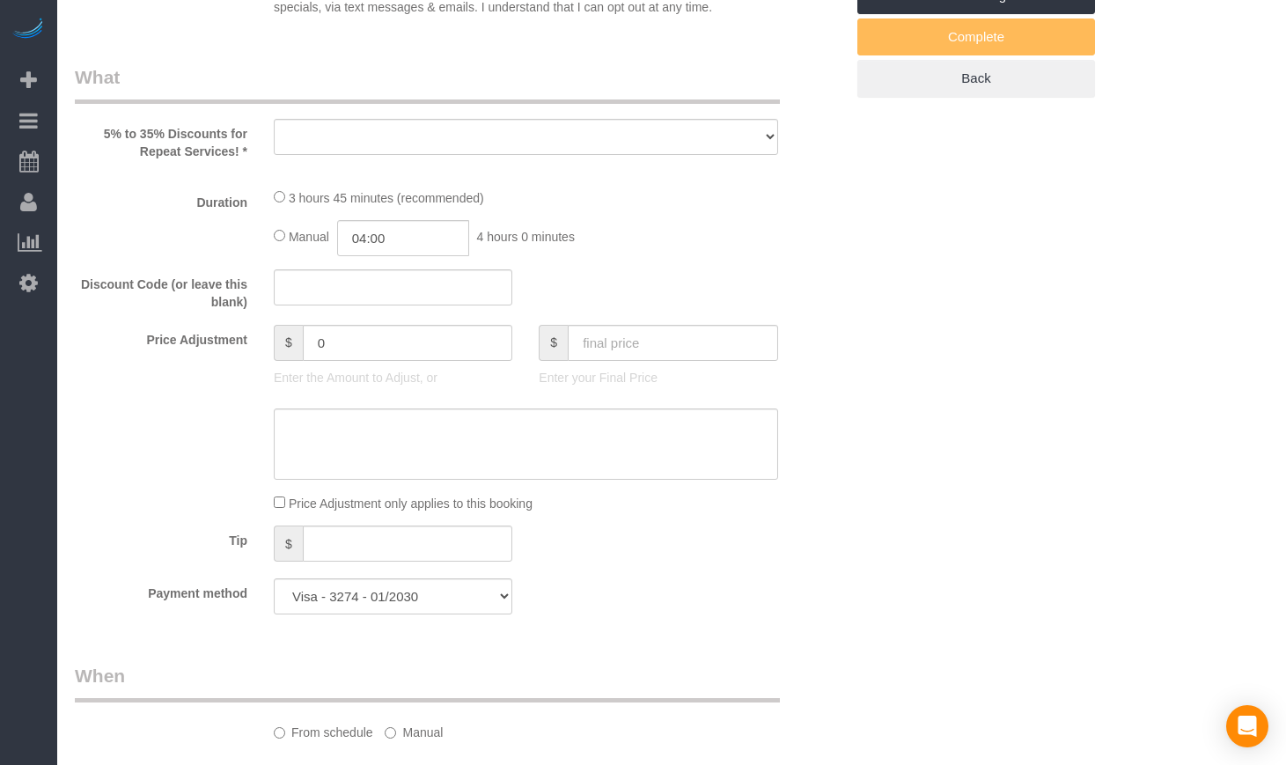
select select "string:[GEOGRAPHIC_DATA]"
select select "object:1052"
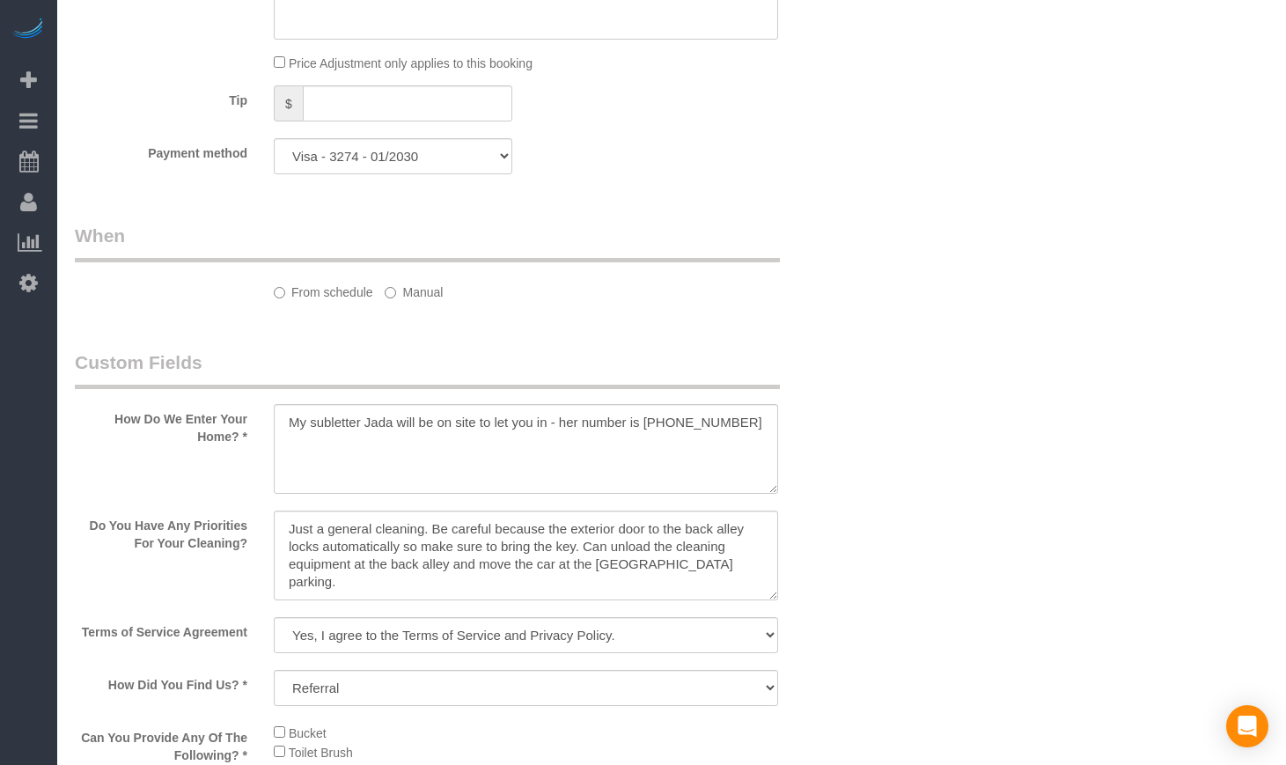
select select "512"
select select "spot1"
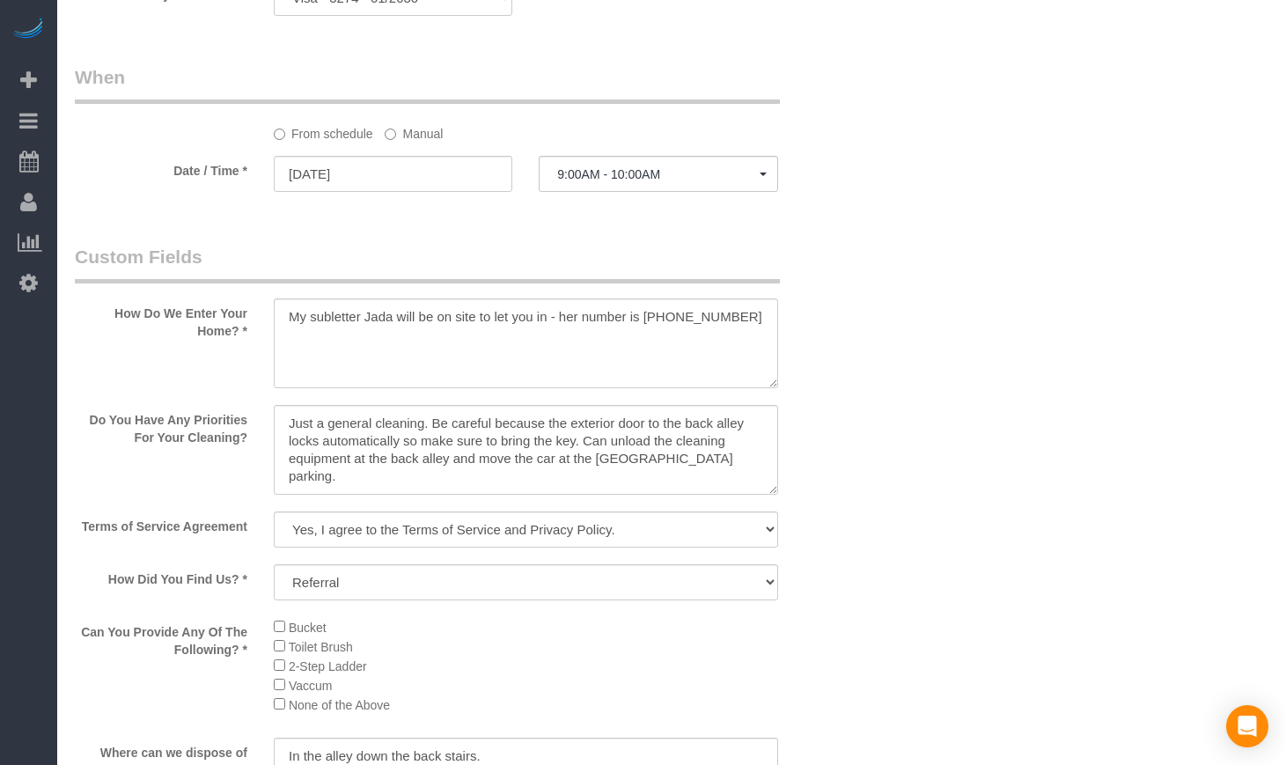
scroll to position [1908, 0]
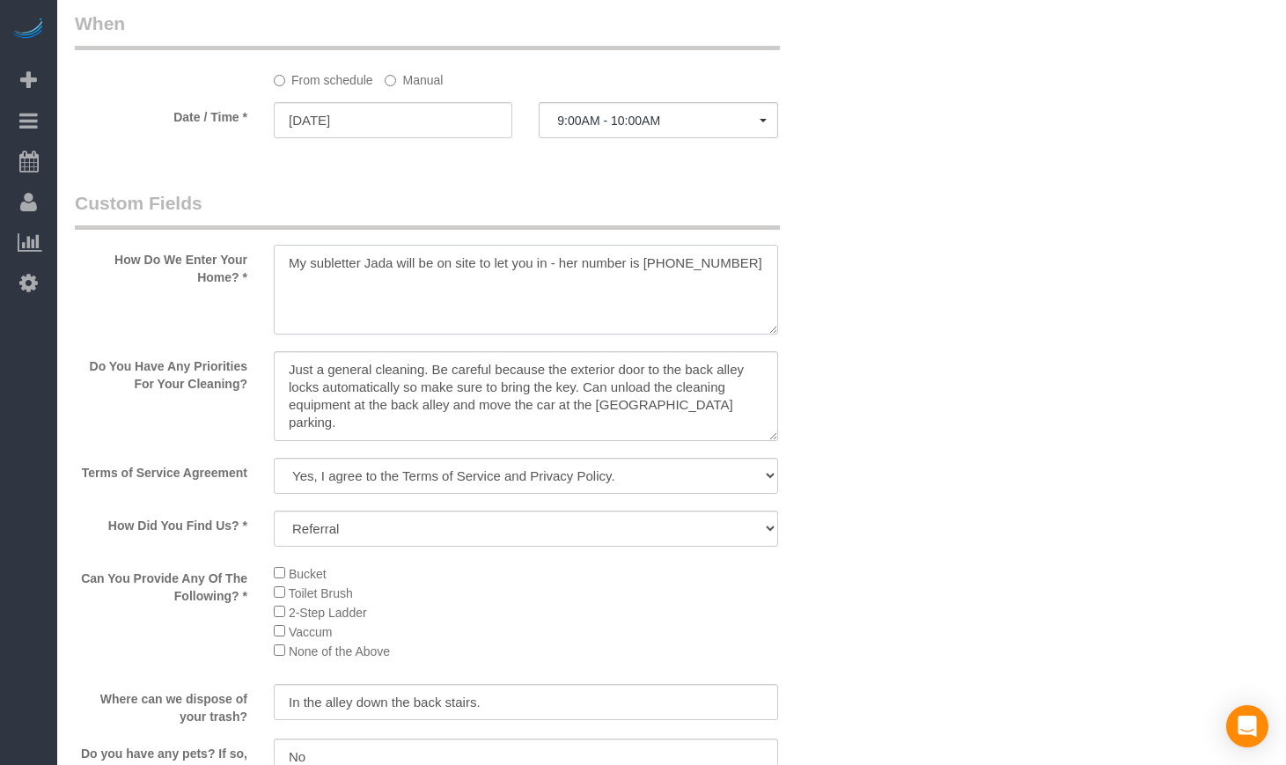
click at [745, 263] on textarea at bounding box center [526, 290] width 504 height 90
paste textarea "[PERSON_NAME]. Her number is [PHONE_NUMBER]."
drag, startPoint x: 383, startPoint y: 289, endPoint x: 290, endPoint y: 291, distance: 93.4
click at [290, 291] on textarea at bounding box center [526, 290] width 504 height 90
drag, startPoint x: 379, startPoint y: 302, endPoint x: 284, endPoint y: 302, distance: 94.2
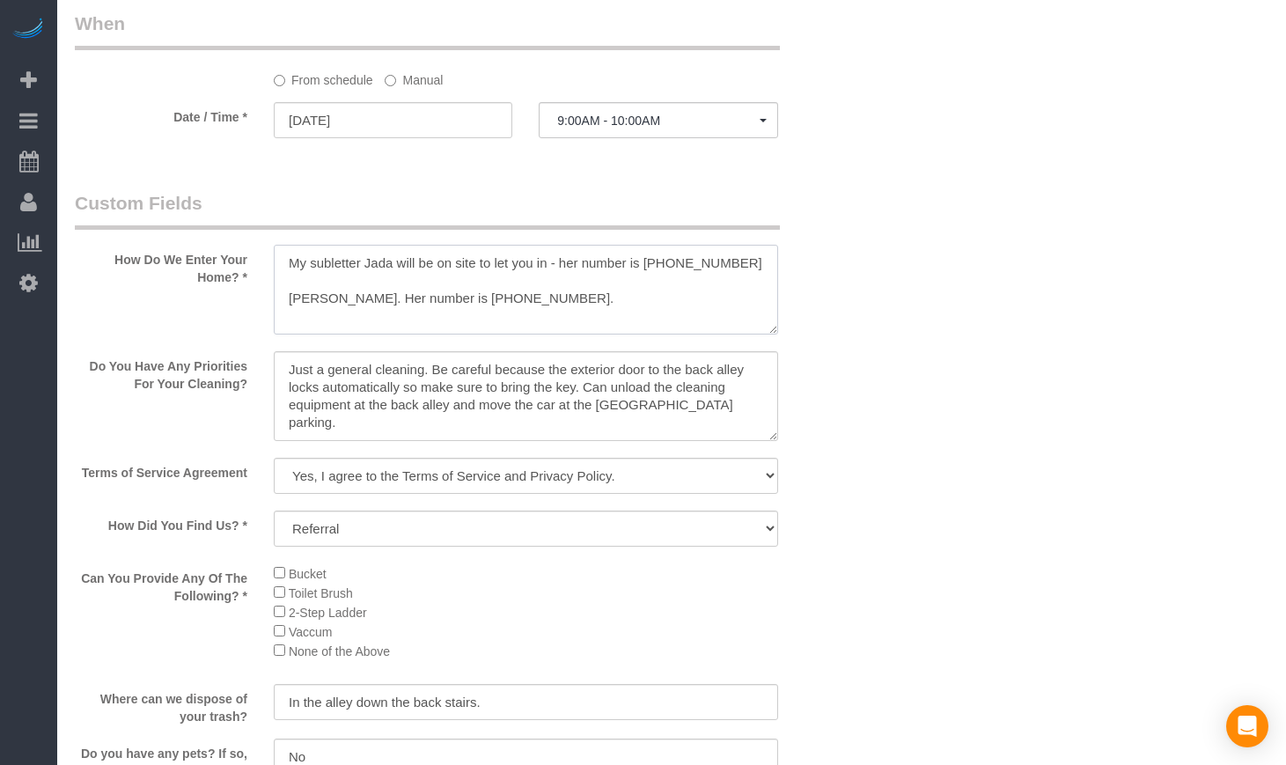
click at [284, 302] on textarea at bounding box center [526, 290] width 504 height 90
click at [383, 260] on textarea at bounding box center [526, 290] width 504 height 90
paste textarea "[PERSON_NAME]"
drag, startPoint x: 492, startPoint y: 313, endPoint x: 383, endPoint y: 319, distance: 109.3
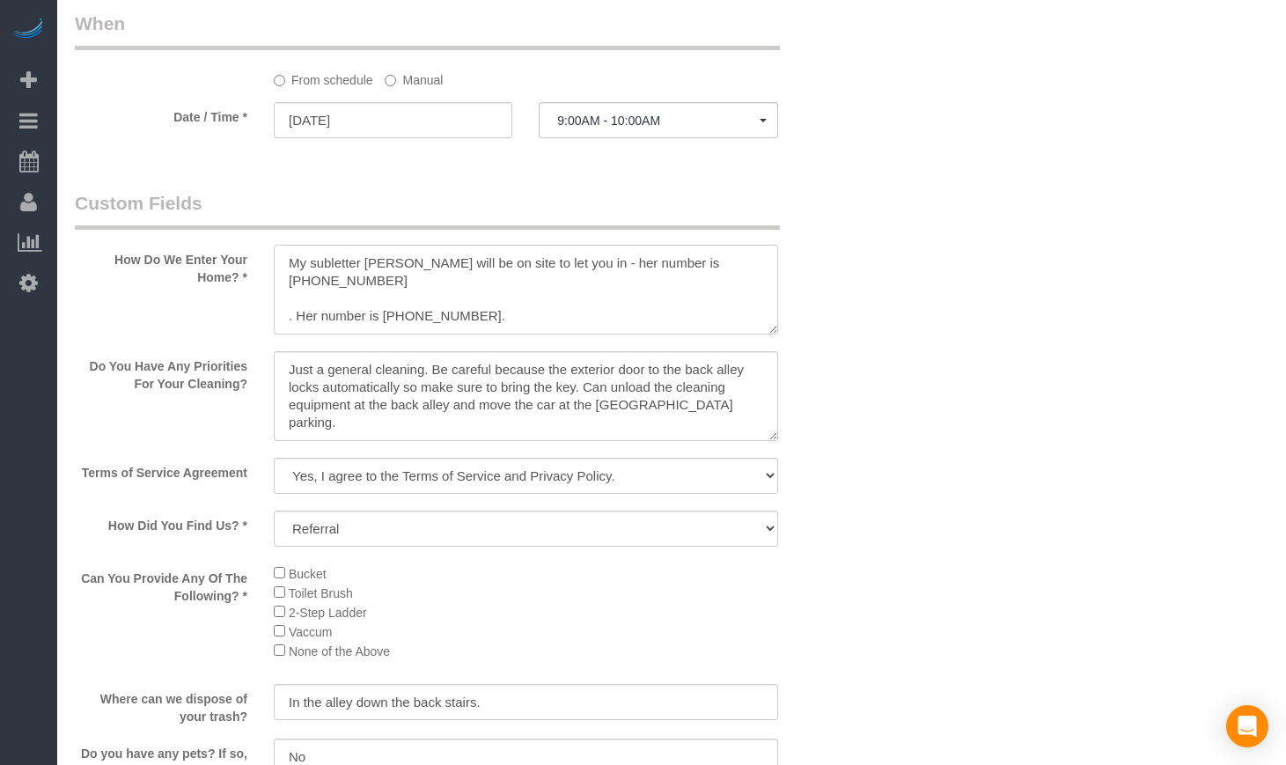
click at [383, 319] on textarea at bounding box center [526, 290] width 504 height 90
drag, startPoint x: 356, startPoint y: 280, endPoint x: 710, endPoint y: 259, distance: 355.4
click at [710, 259] on textarea at bounding box center [526, 290] width 504 height 90
paste textarea "312) 498-3162."
drag, startPoint x: 467, startPoint y: 323, endPoint x: 222, endPoint y: 315, distance: 244.9
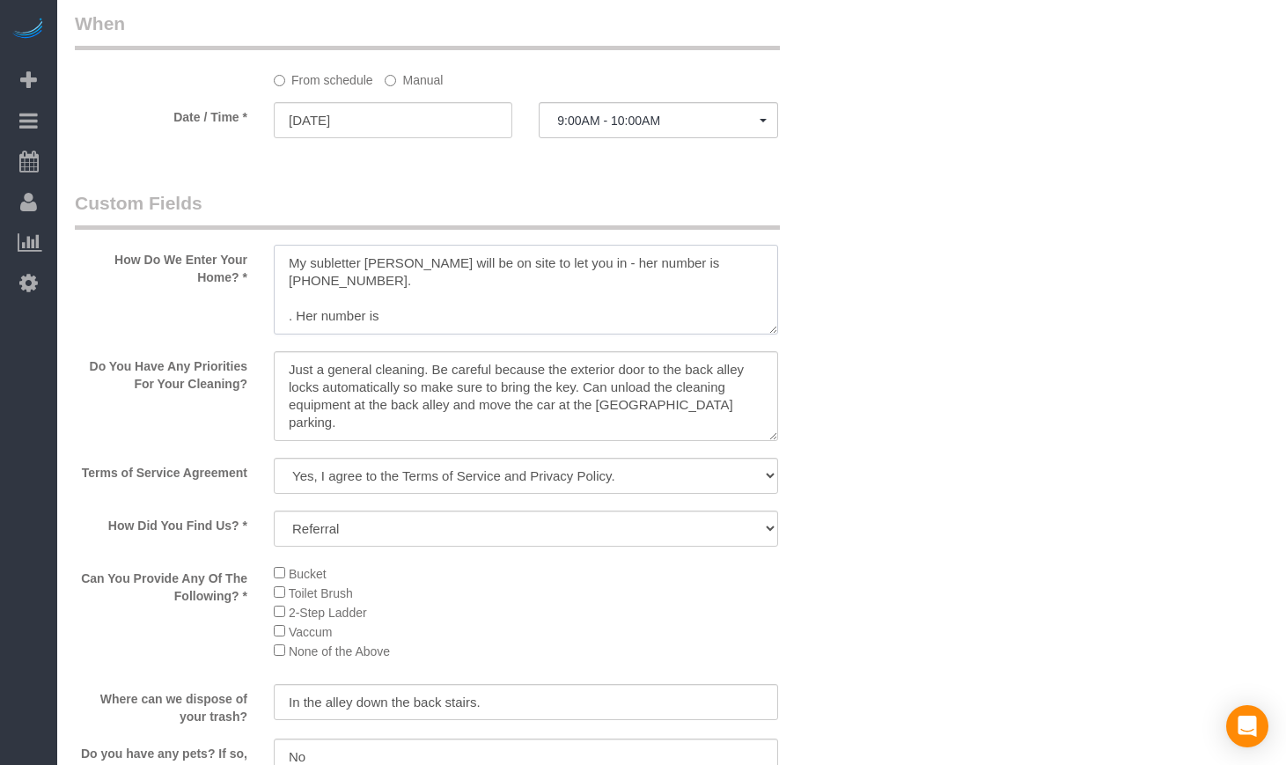
click at [223, 315] on div "How Do We Enter Your Home? *" at bounding box center [460, 264] width 796 height 148
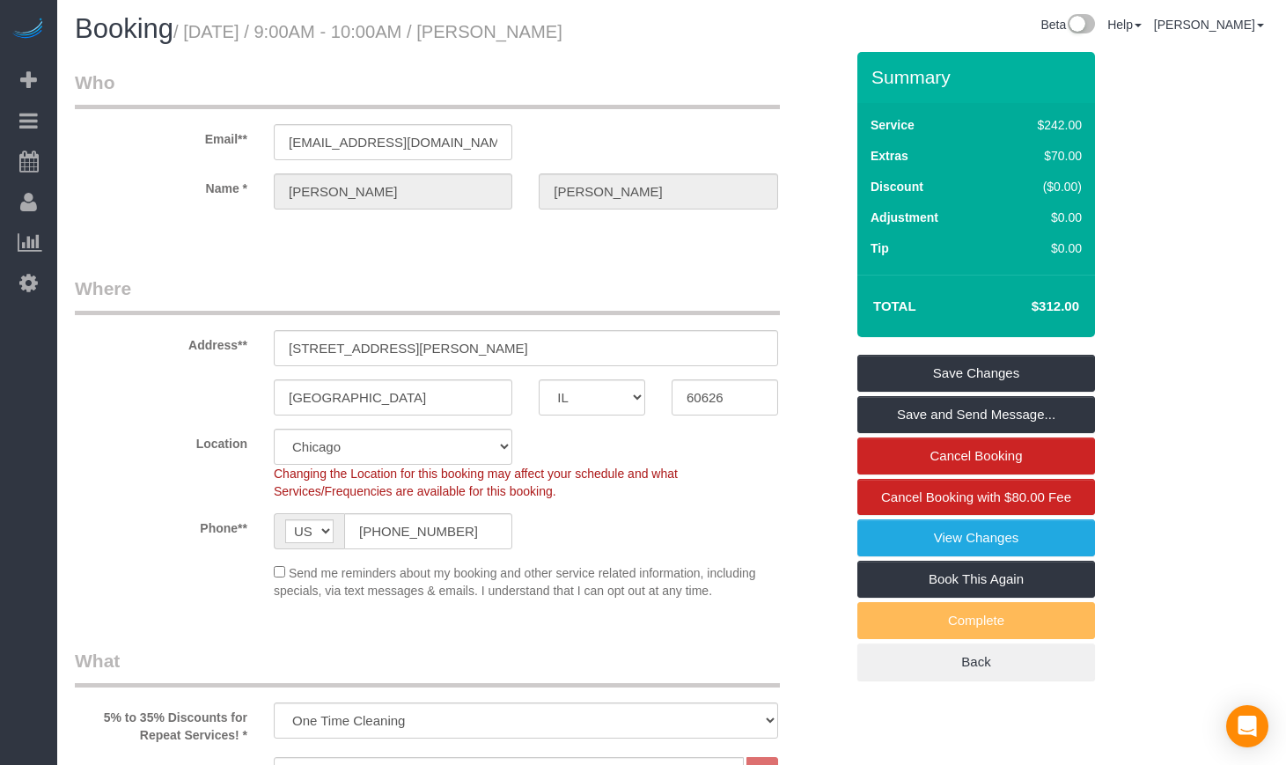
scroll to position [0, 0]
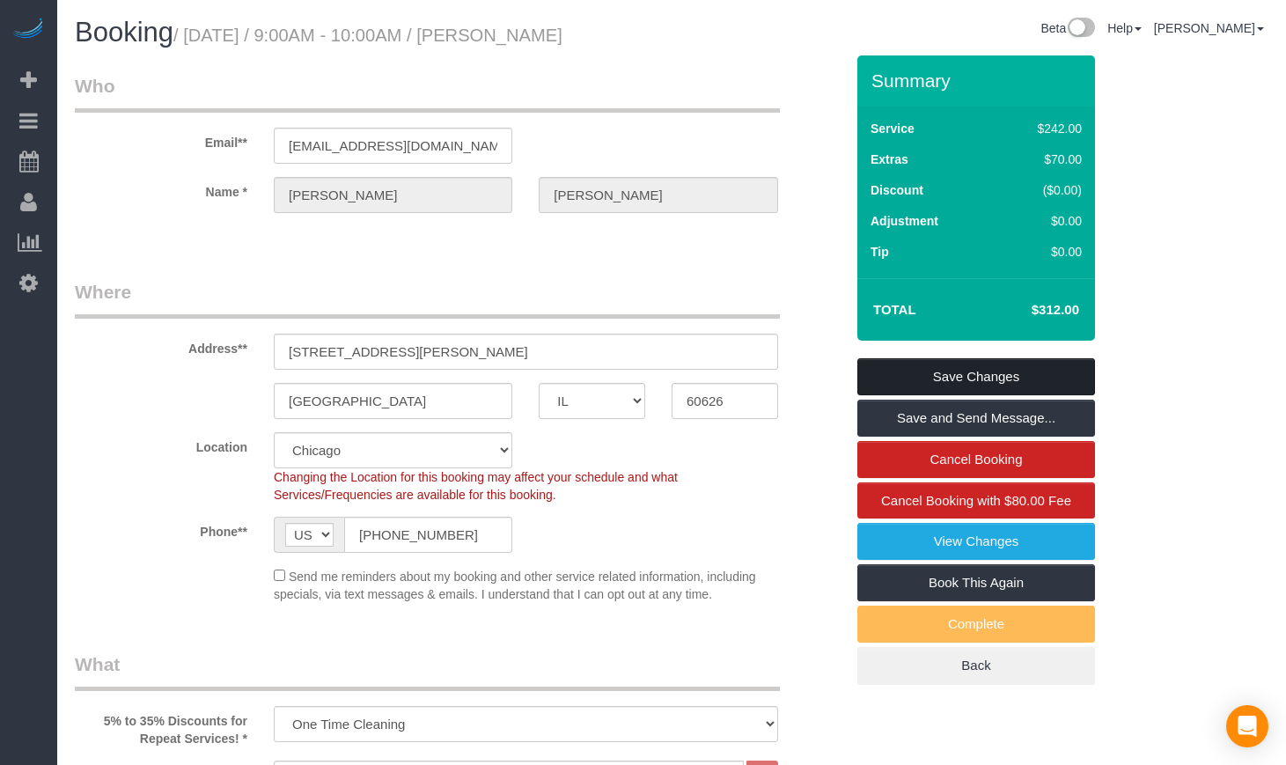
type textarea "My subletter [PERSON_NAME] will be on site to let you in - her number is [PHONE…"
click at [1007, 372] on link "Save Changes" at bounding box center [976, 376] width 238 height 37
